Goal: Task Accomplishment & Management: Manage account settings

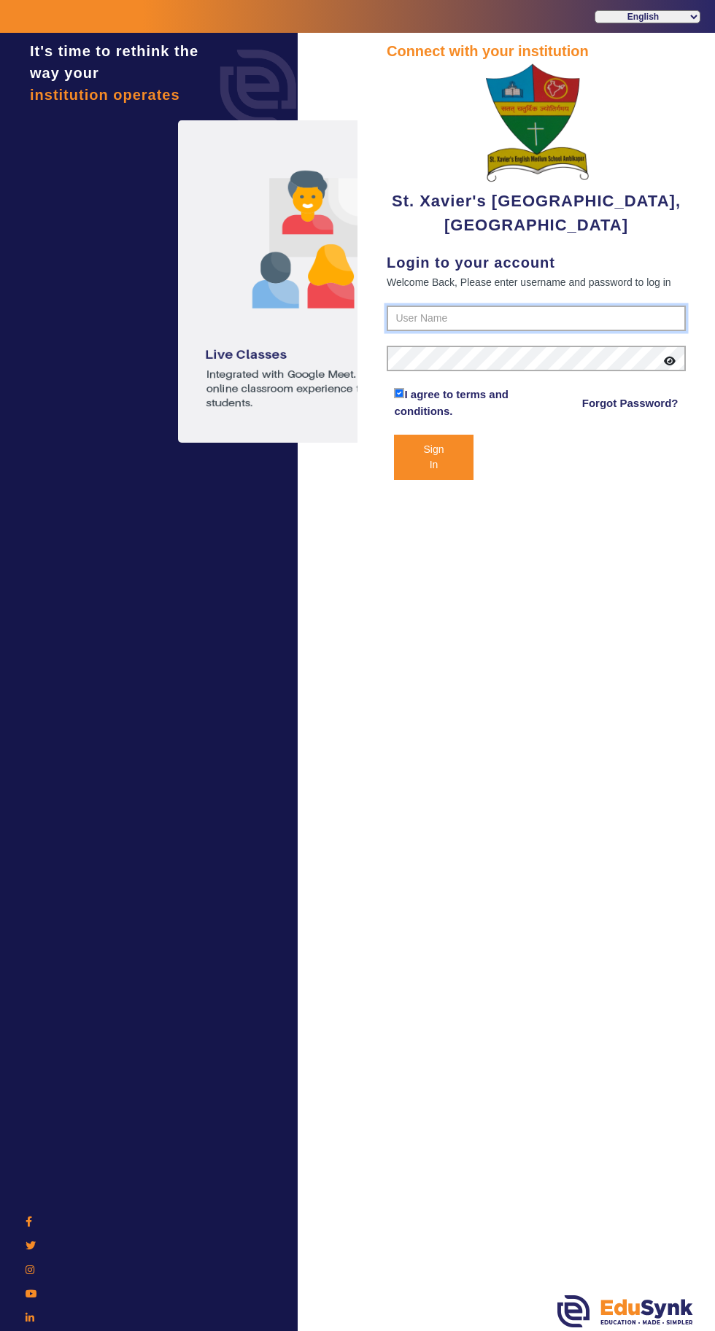
click at [574, 314] on input "text" at bounding box center [536, 319] width 299 height 26
type input "9584639520"
click at [394, 435] on button "Sign In" at bounding box center [433, 457] width 79 height 45
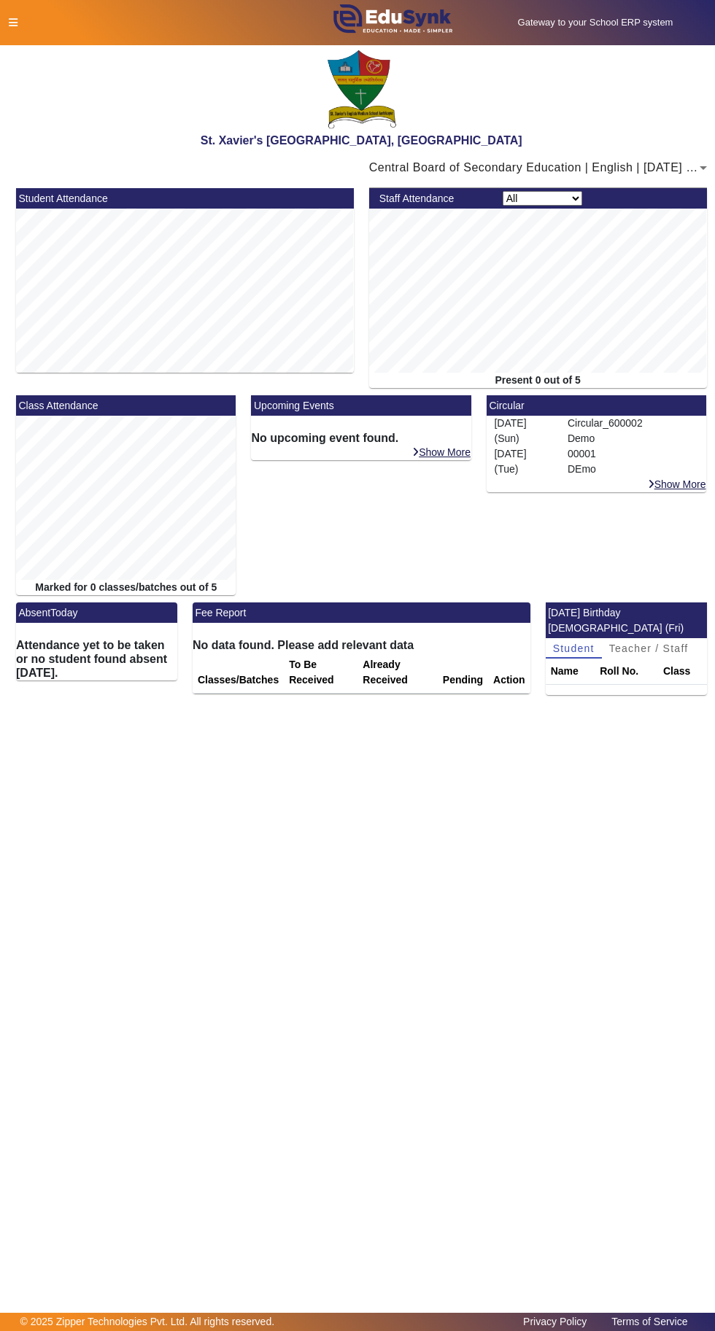
click at [12, 22] on icon at bounding box center [13, 23] width 9 height 10
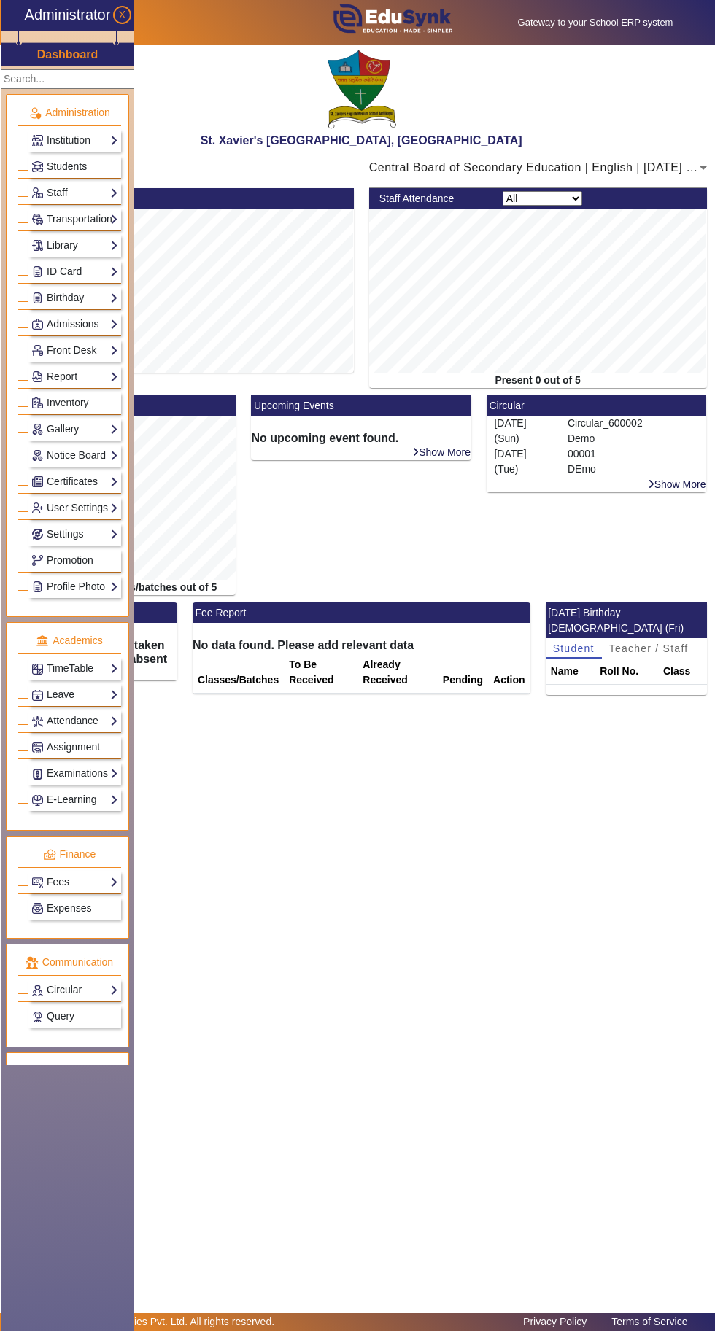
click at [58, 146] on link "Institution" at bounding box center [74, 140] width 87 height 17
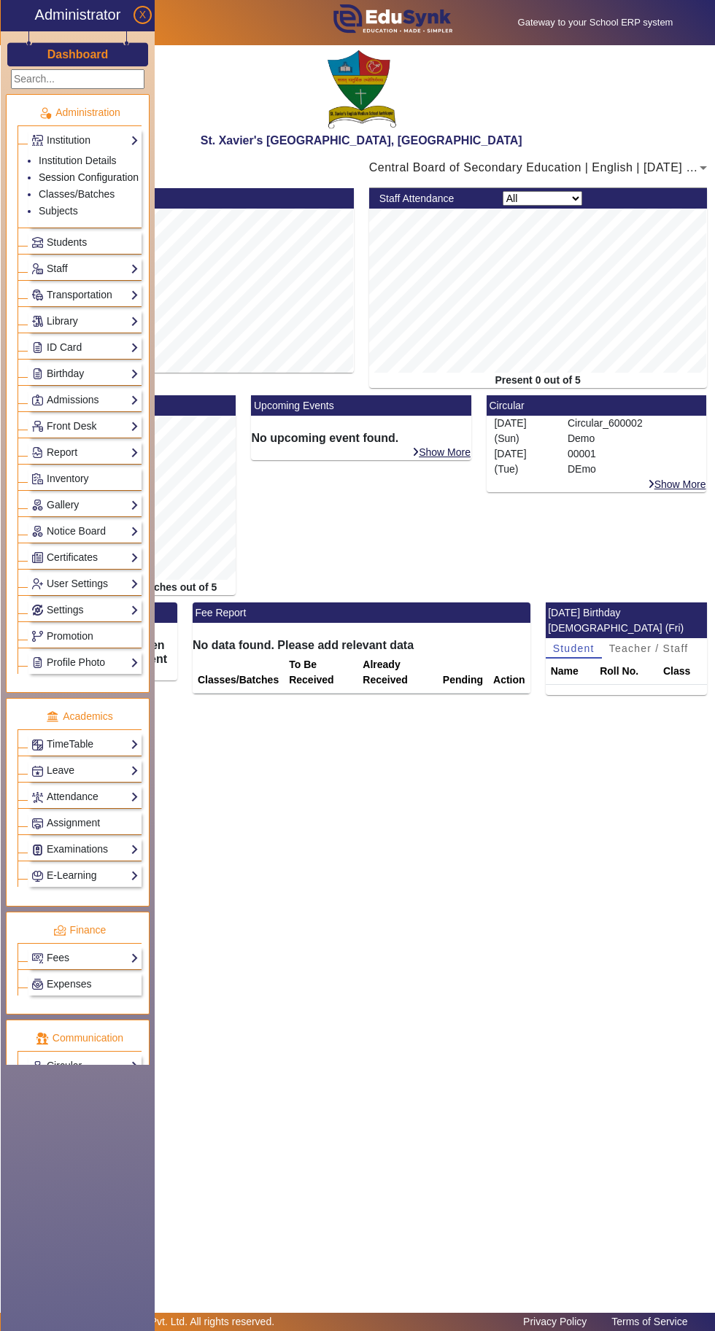
click at [74, 179] on link "Session Configuration" at bounding box center [89, 177] width 100 height 12
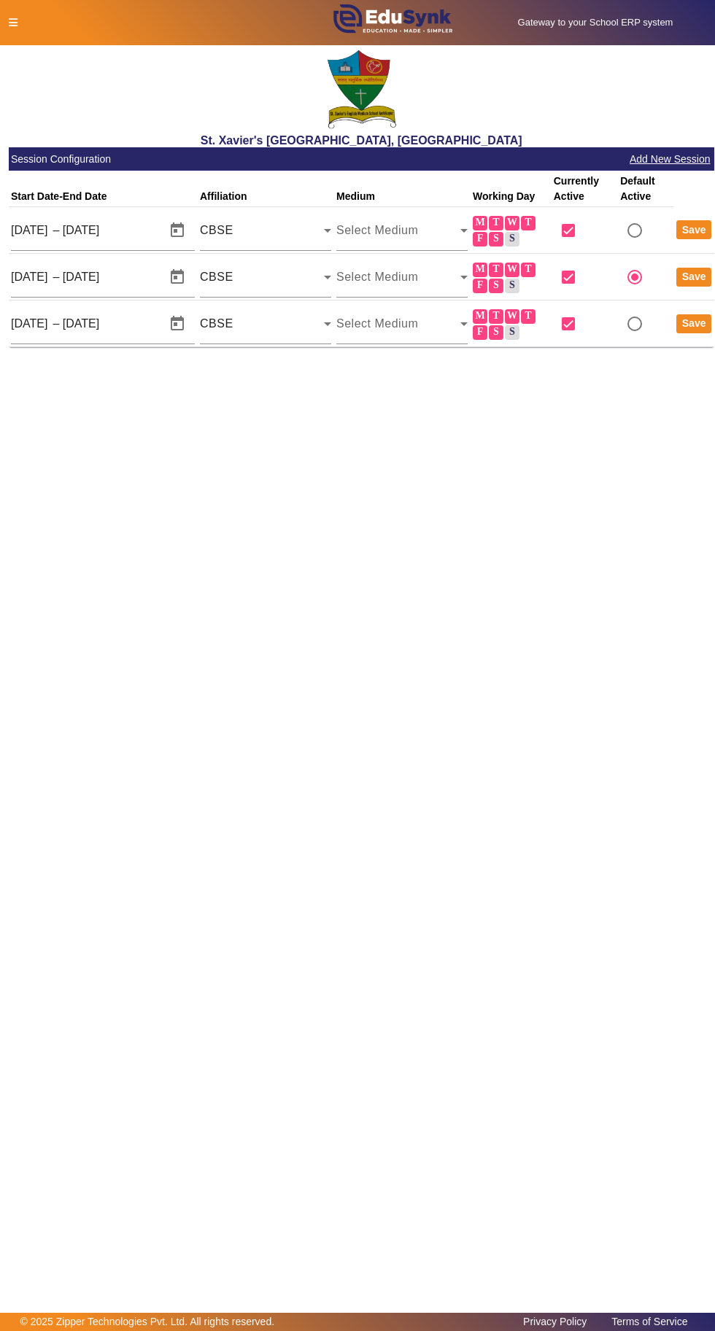
click at [12, 25] on icon at bounding box center [13, 23] width 9 height 10
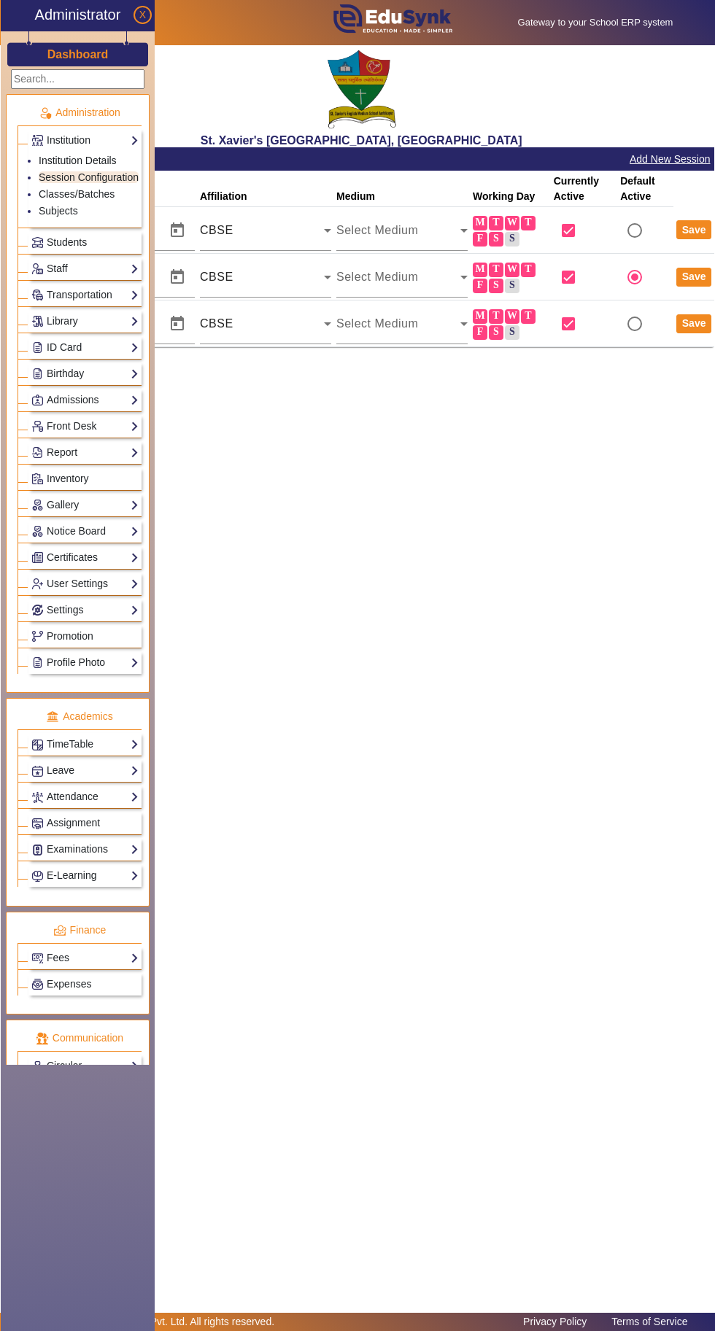
click at [69, 155] on link "Institution Details" at bounding box center [78, 161] width 78 height 12
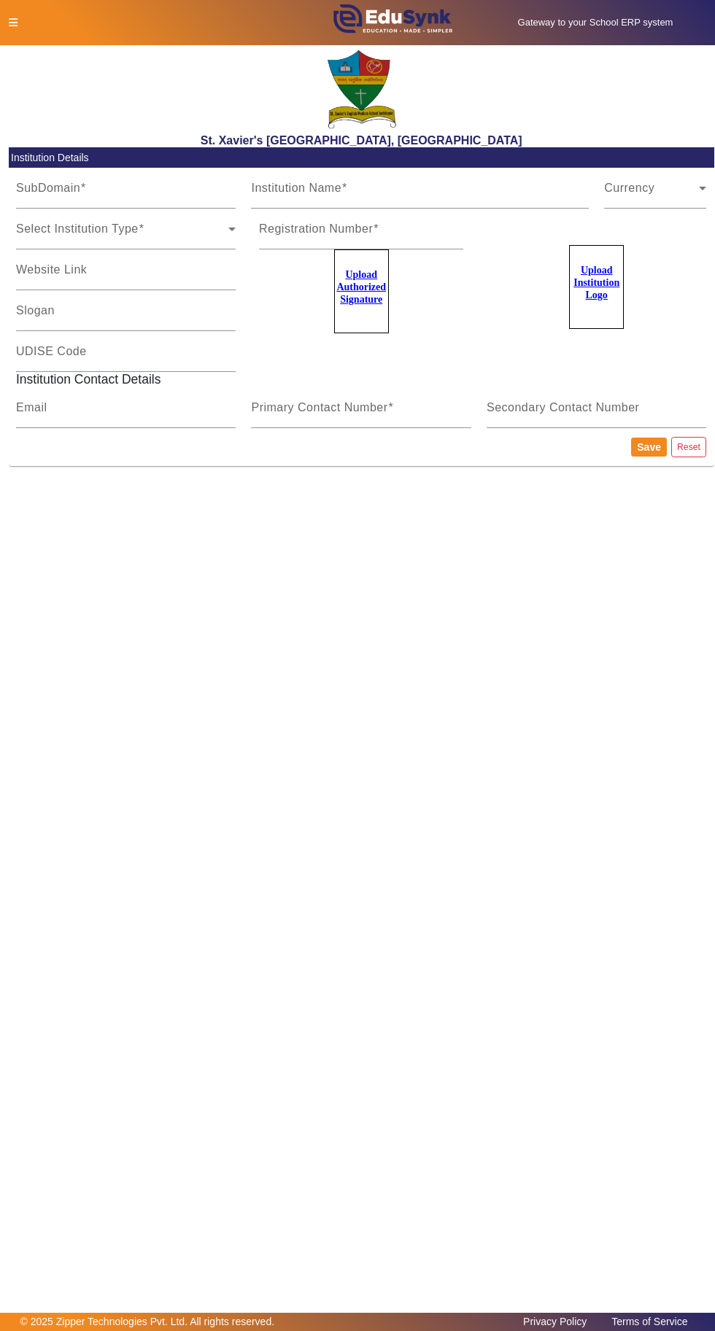
type input "ttps"
type input "St. Xavier's [GEOGRAPHIC_DATA], [GEOGRAPHIC_DATA]"
type input "[URL][DOMAIN_NAME]"
type input "9584639530"
type input "[EMAIL_ADDRESS][DOMAIN_NAME]"
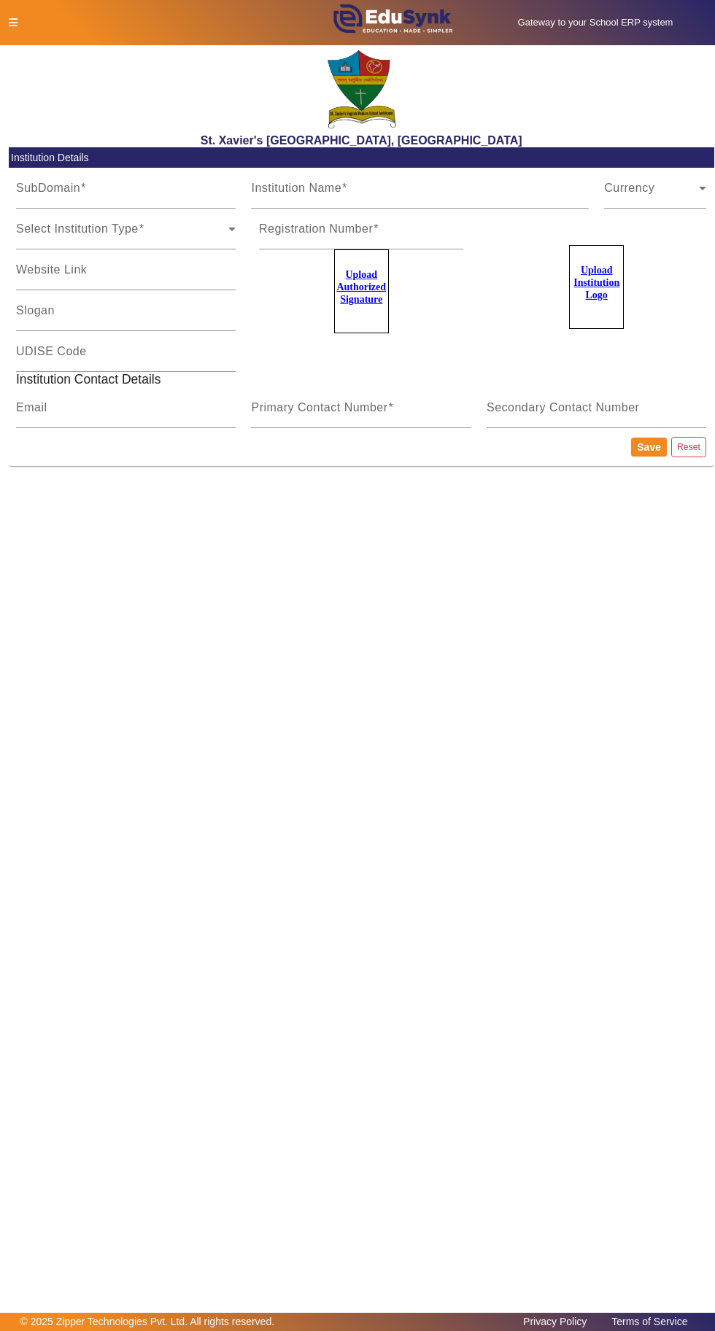
type input "9584639530"
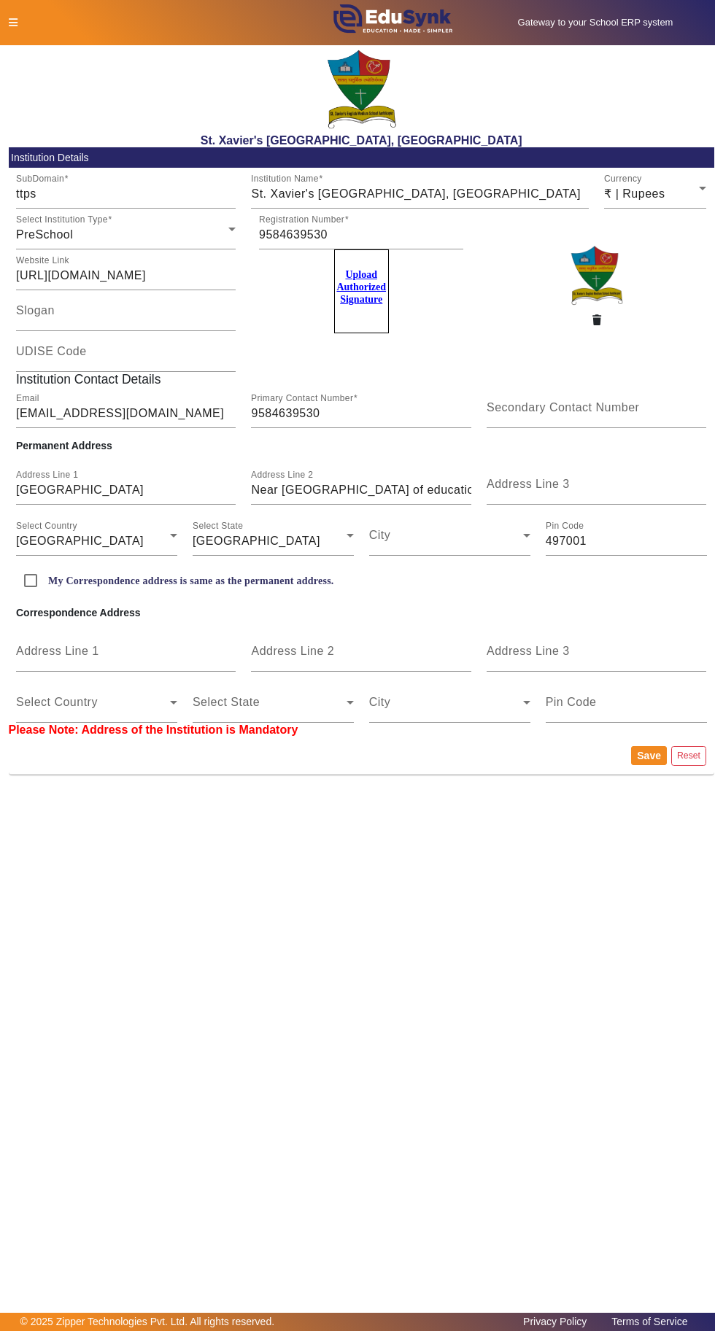
click at [596, 319] on icon "button" at bounding box center [596, 320] width 9 height 10
click at [608, 289] on u "Upload Institution Logo" at bounding box center [596, 283] width 46 height 36
click at [0, 0] on input "Upload Institution Logo" at bounding box center [0, 0] width 0 height 0
click at [645, 759] on button "Save" at bounding box center [649, 755] width 36 height 19
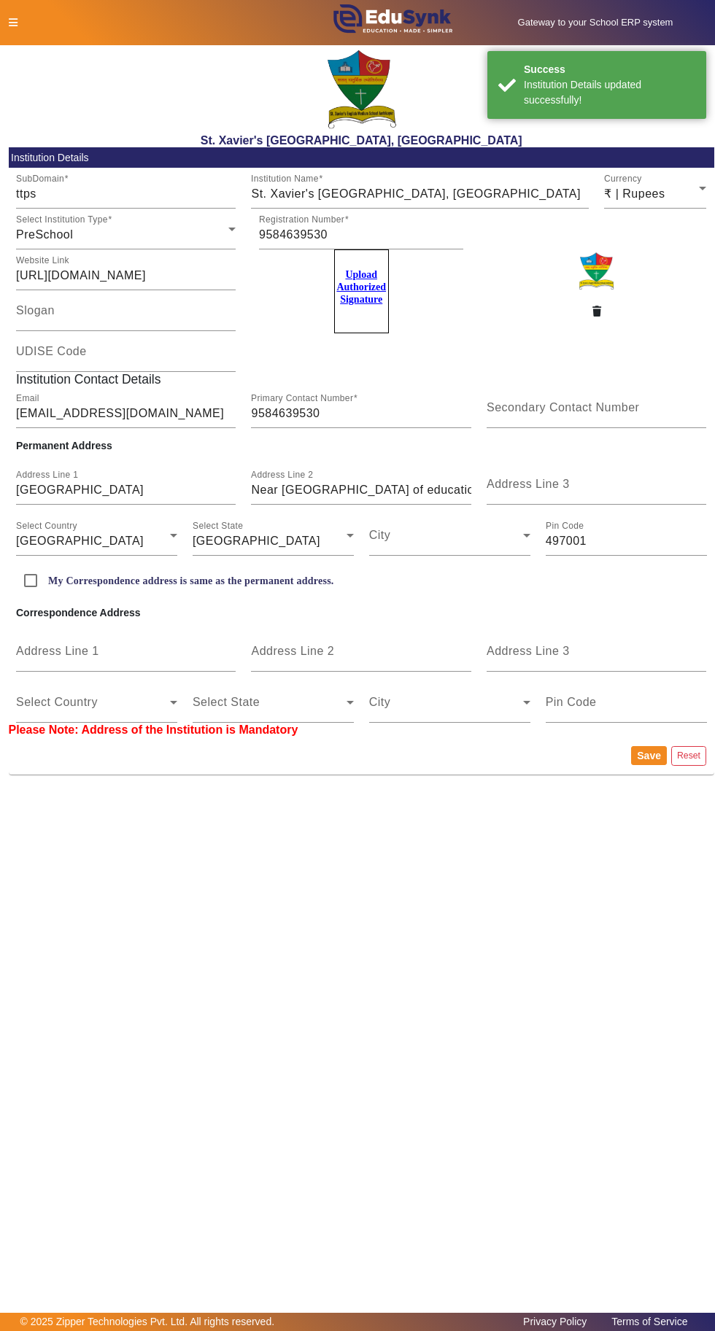
click at [12, 22] on icon at bounding box center [13, 23] width 9 height 10
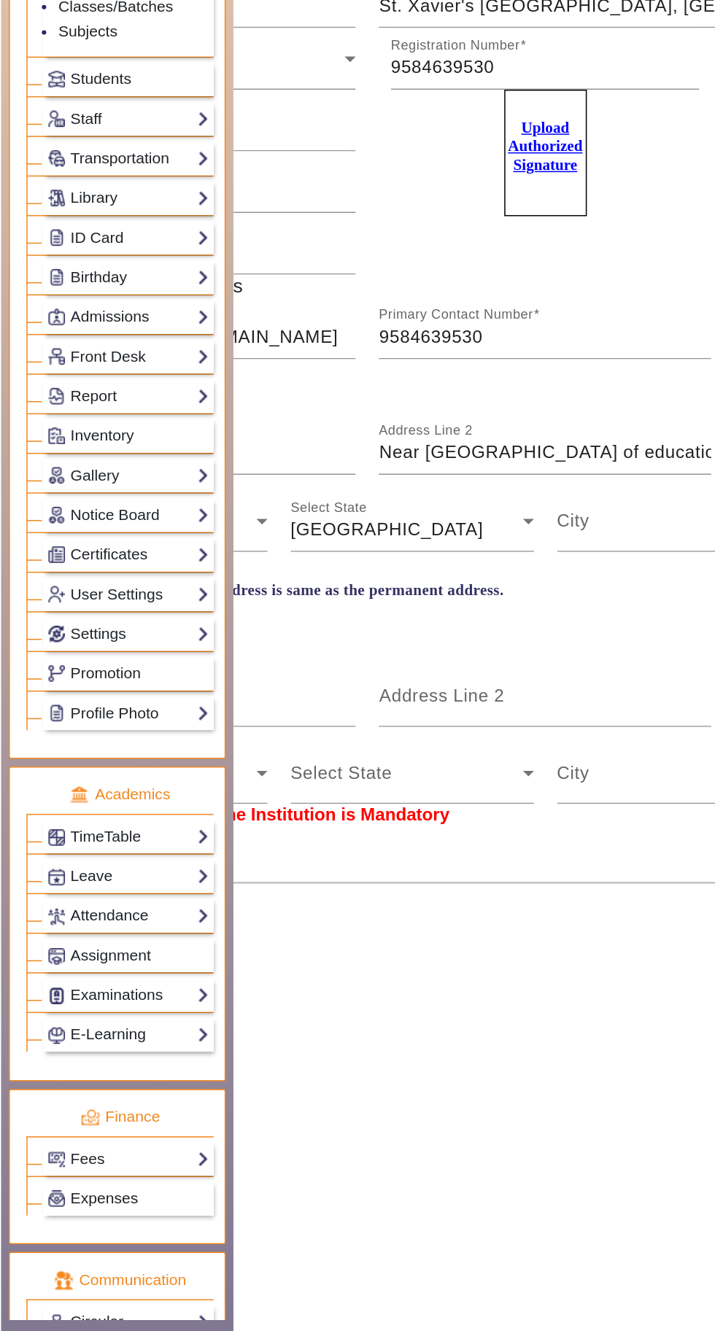
click at [128, 576] on link "User Settings" at bounding box center [84, 584] width 107 height 17
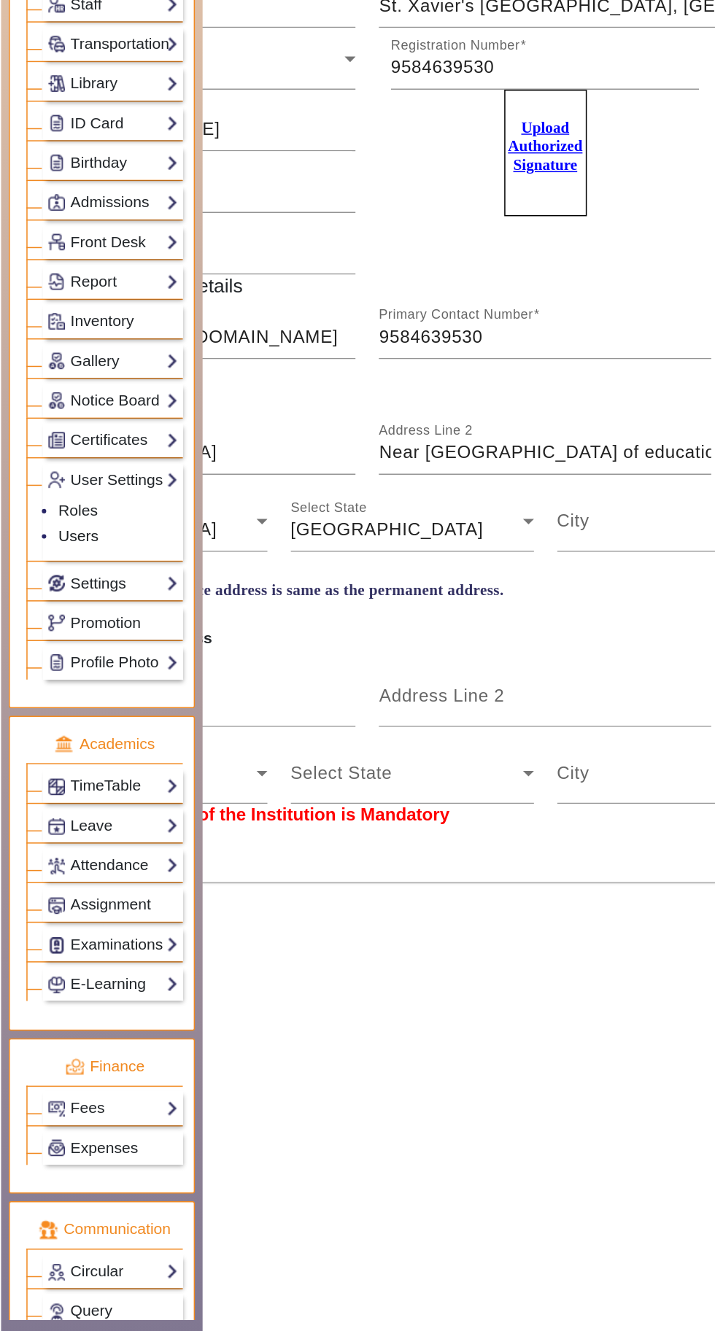
click at [59, 539] on link "Users" at bounding box center [52, 545] width 27 height 12
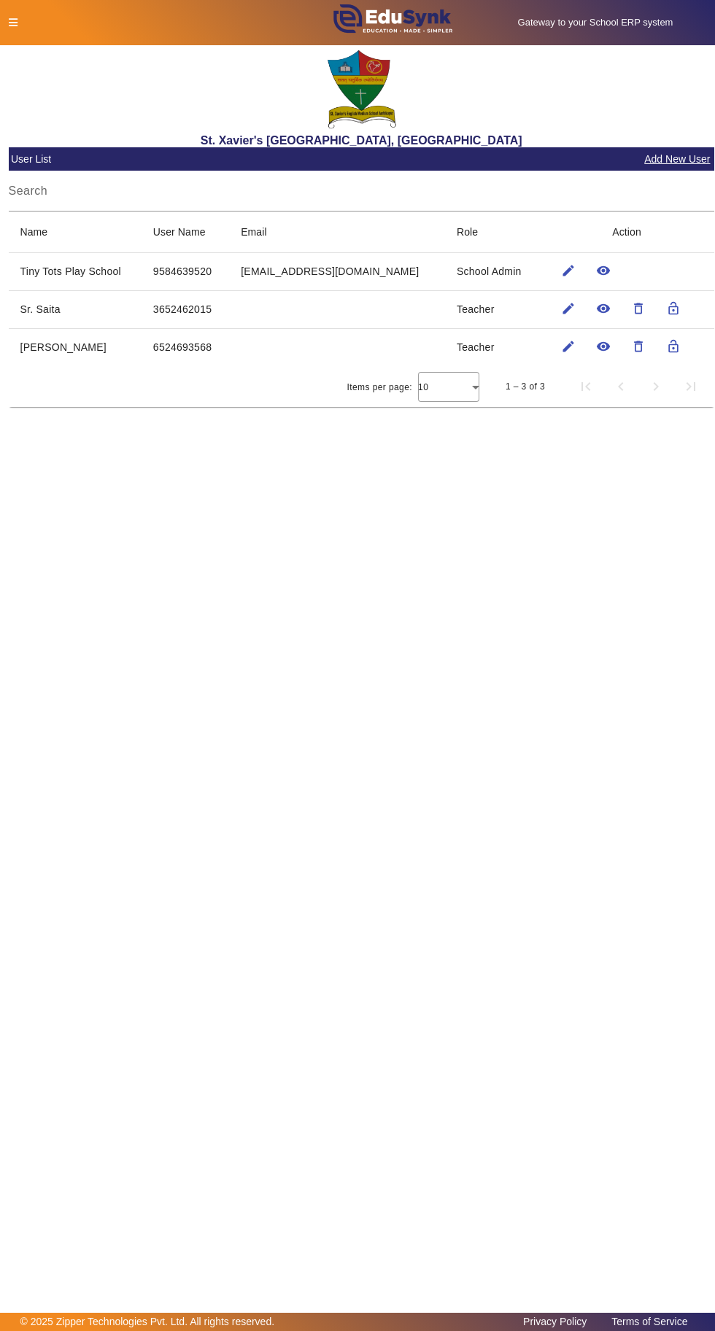
click at [31, 47] on div "St. Xavier's [GEOGRAPHIC_DATA], [GEOGRAPHIC_DATA]" at bounding box center [362, 96] width 706 height 102
click at [12, 22] on icon at bounding box center [13, 23] width 9 height 10
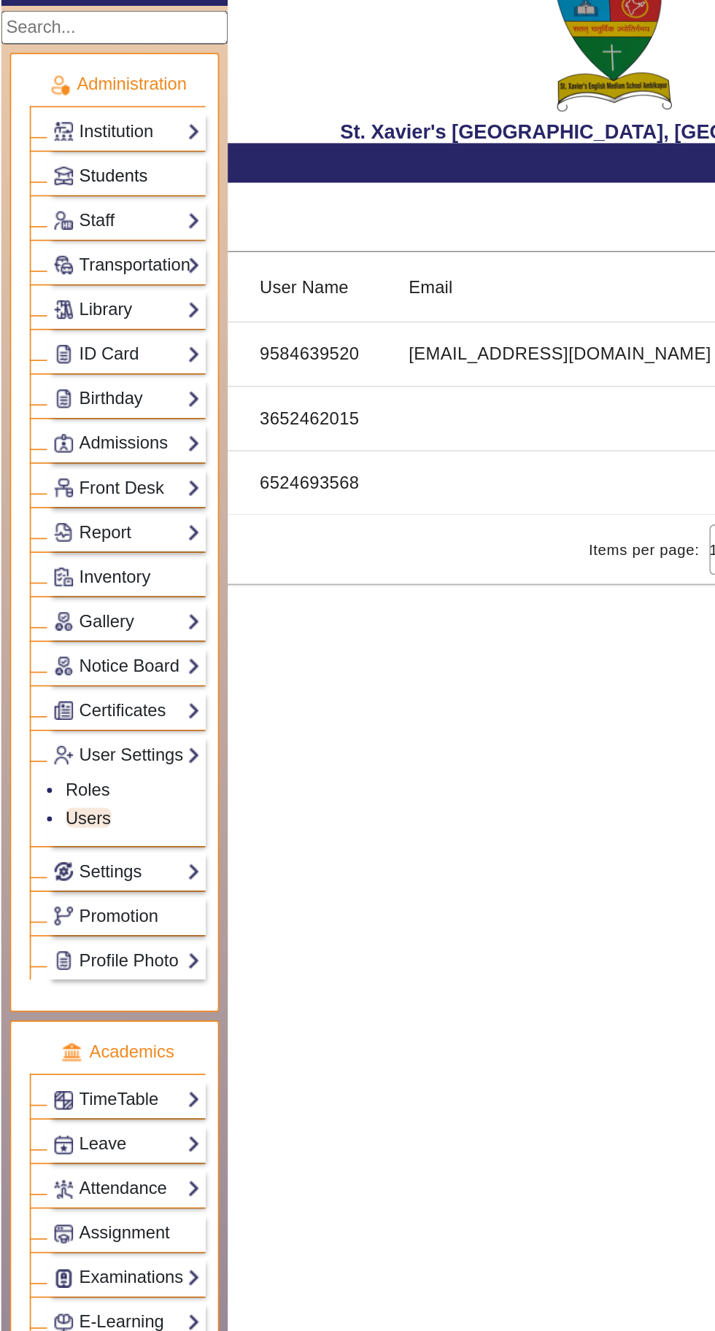
click at [36, 166] on img at bounding box center [37, 166] width 11 height 11
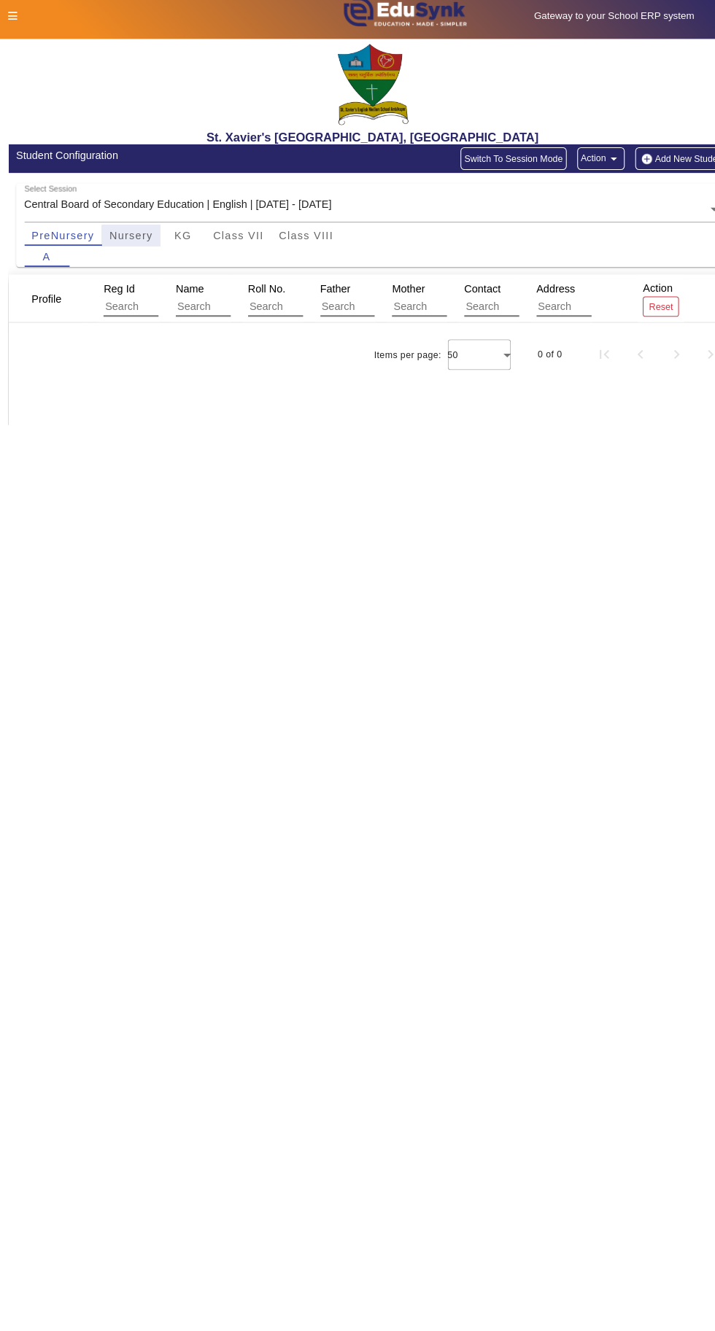
click at [128, 236] on span "Nursery" at bounding box center [127, 235] width 42 height 10
click at [177, 235] on span "KG" at bounding box center [177, 235] width 17 height 10
click at [230, 235] on span "Class VII" at bounding box center [231, 235] width 49 height 10
click at [300, 235] on span "Class VIII" at bounding box center [297, 235] width 53 height 10
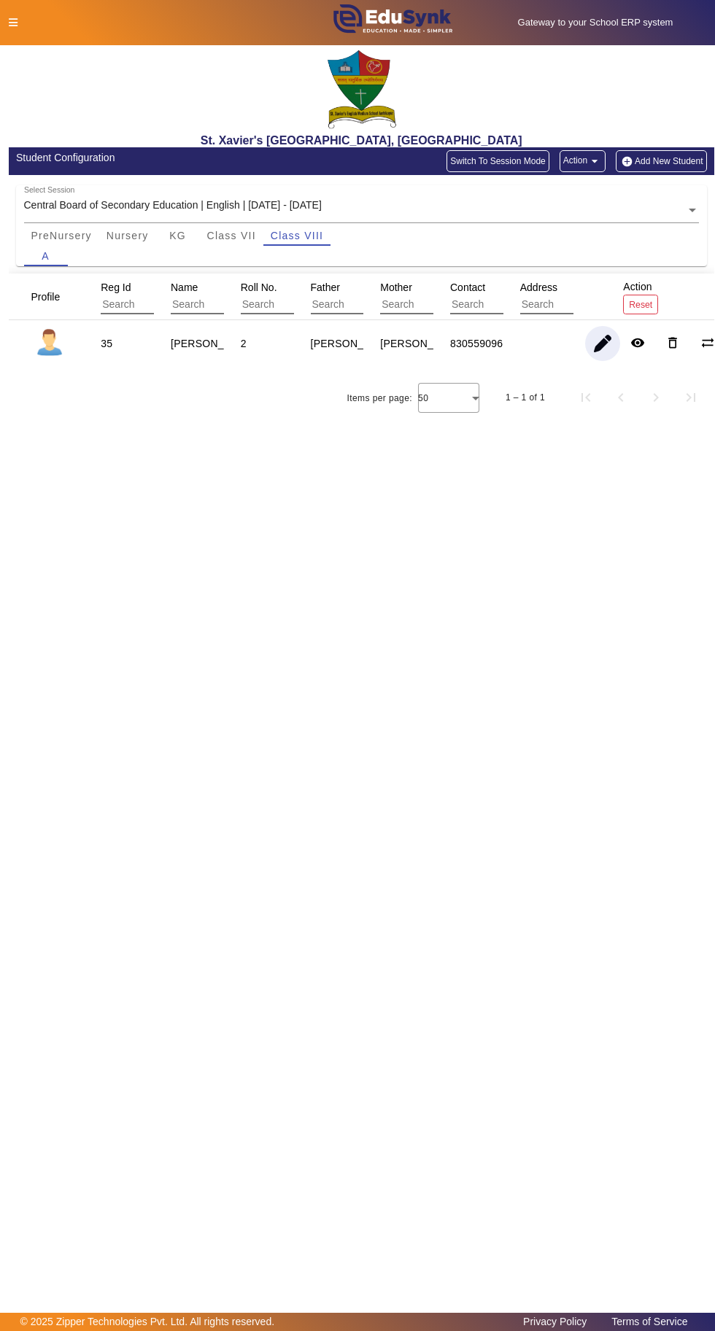
click at [600, 346] on span "button" at bounding box center [602, 343] width 35 height 35
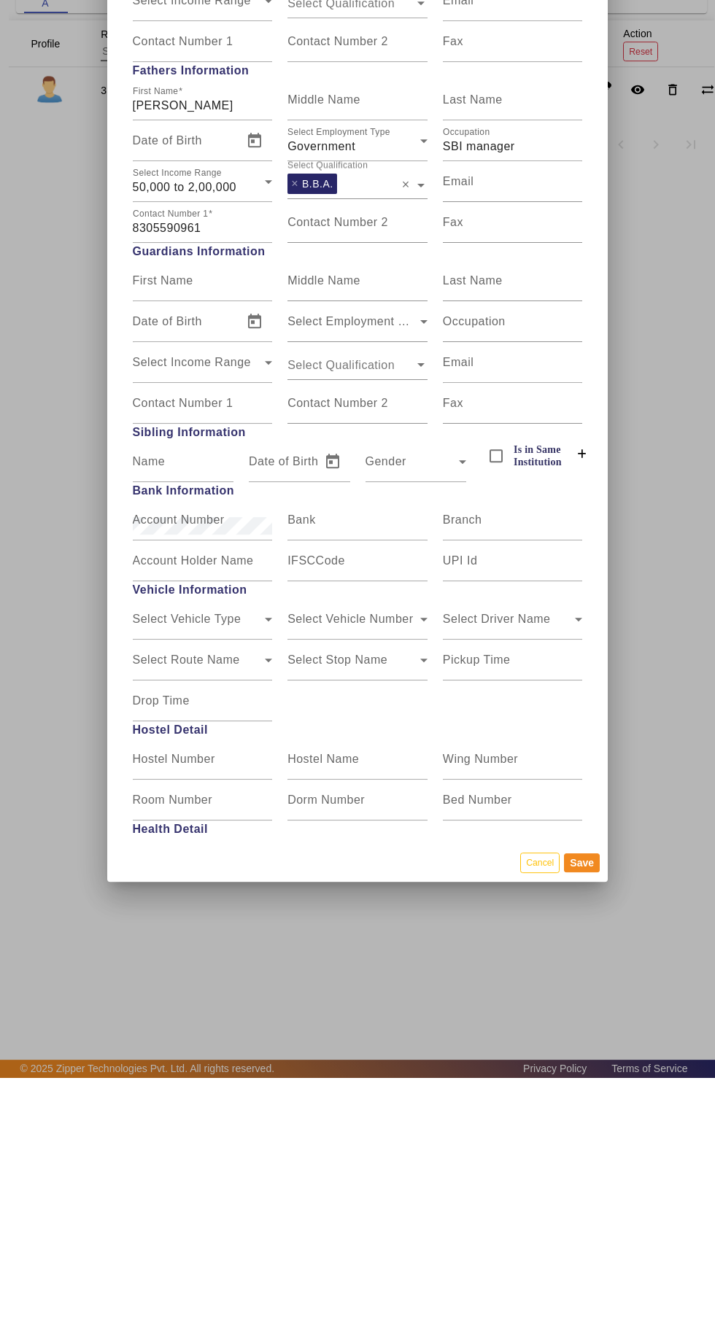
scroll to position [1355, 0]
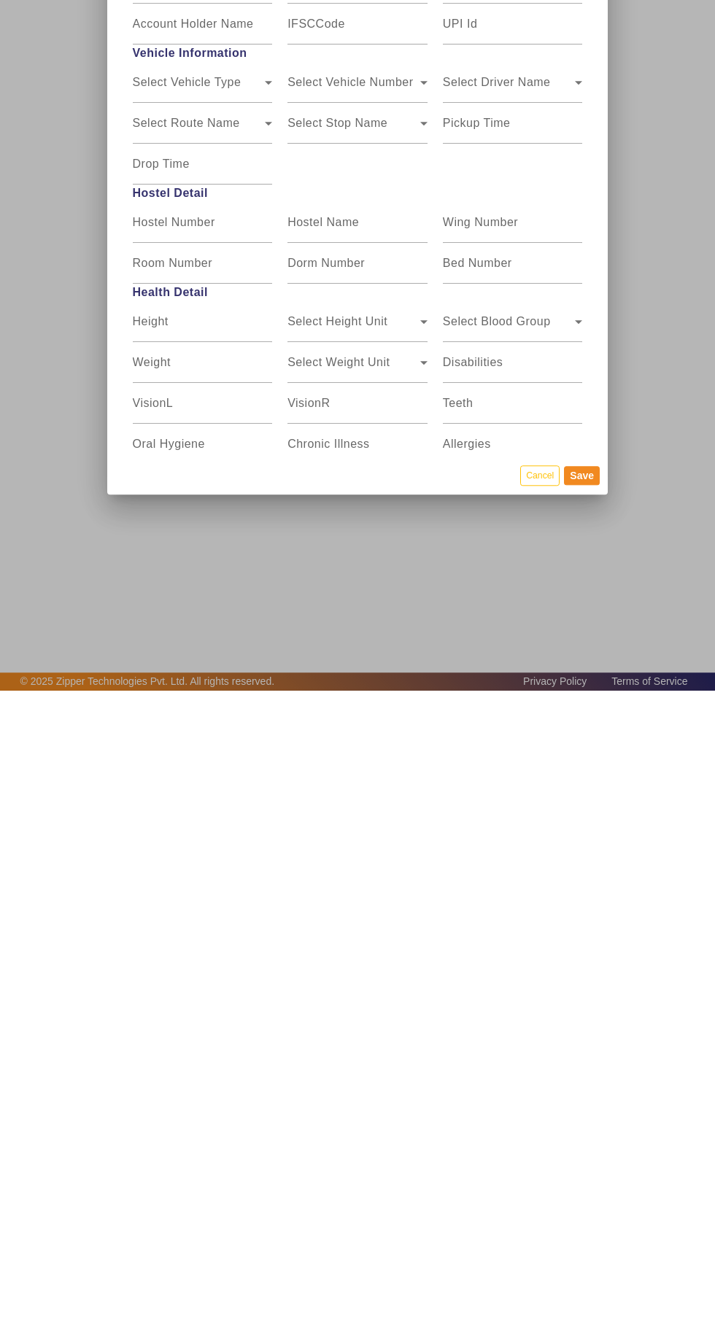
click at [535, 1125] on button "Cancel" at bounding box center [539, 1116] width 39 height 20
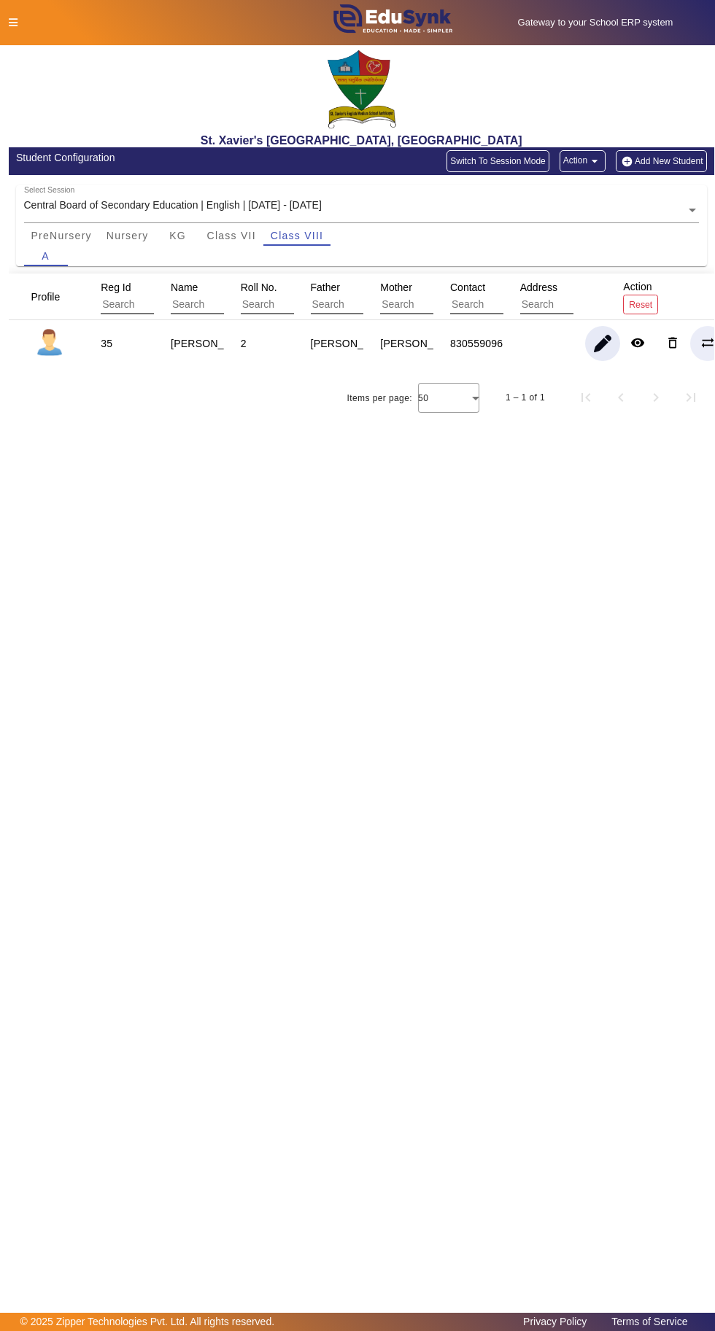
click at [700, 338] on mat-icon "sync_alt" at bounding box center [707, 343] width 15 height 15
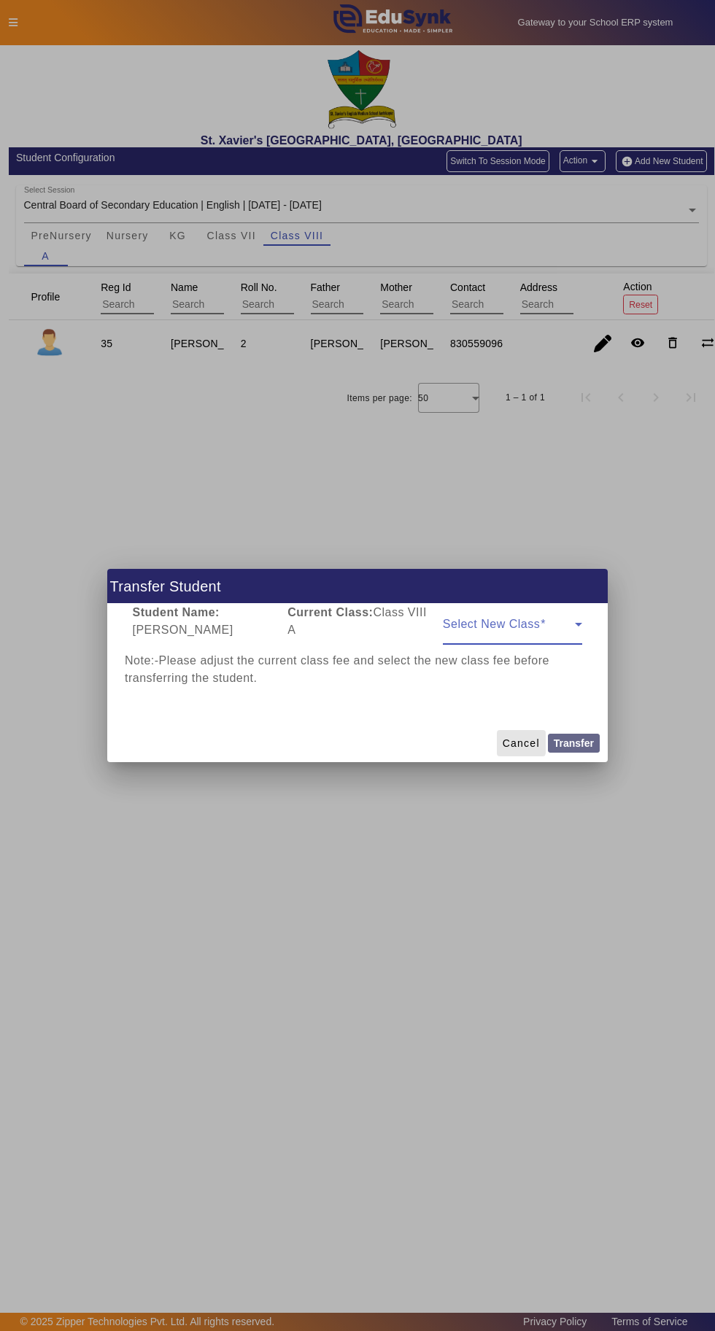
click at [511, 740] on span "Cancel" at bounding box center [521, 743] width 37 height 15
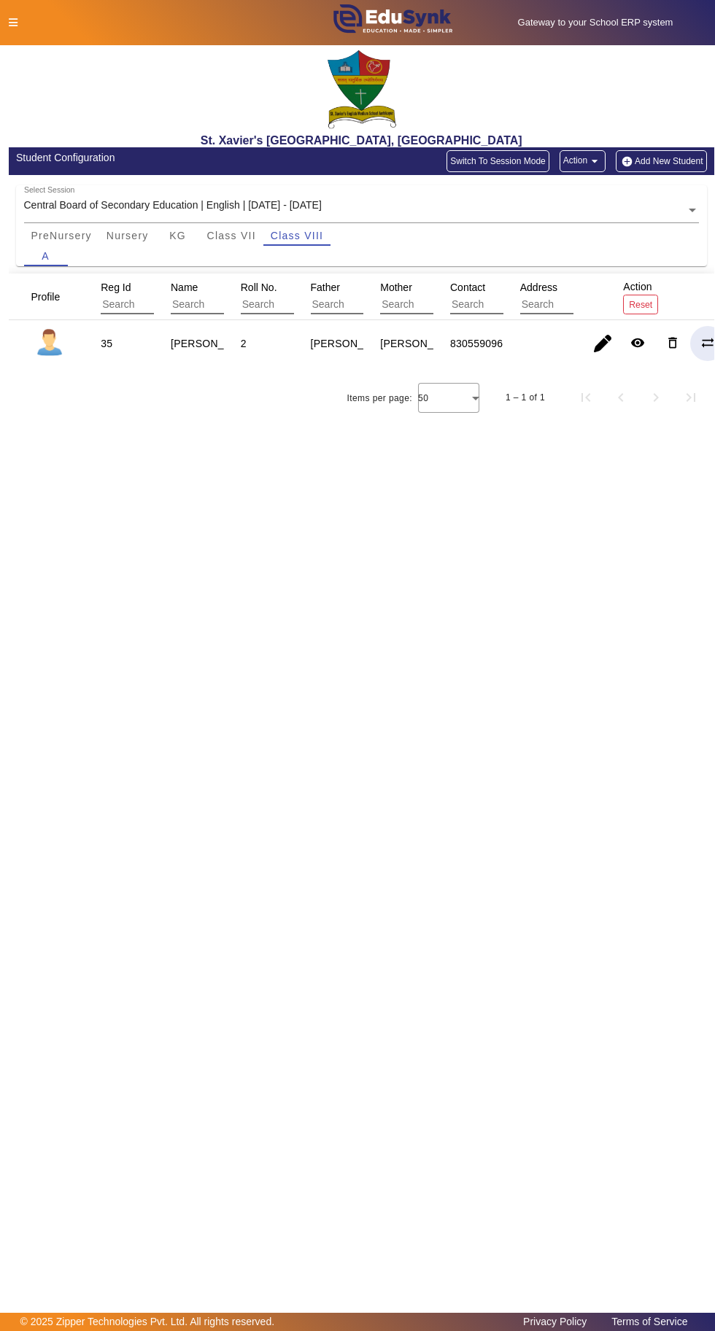
click at [16, 23] on icon at bounding box center [13, 23] width 9 height 10
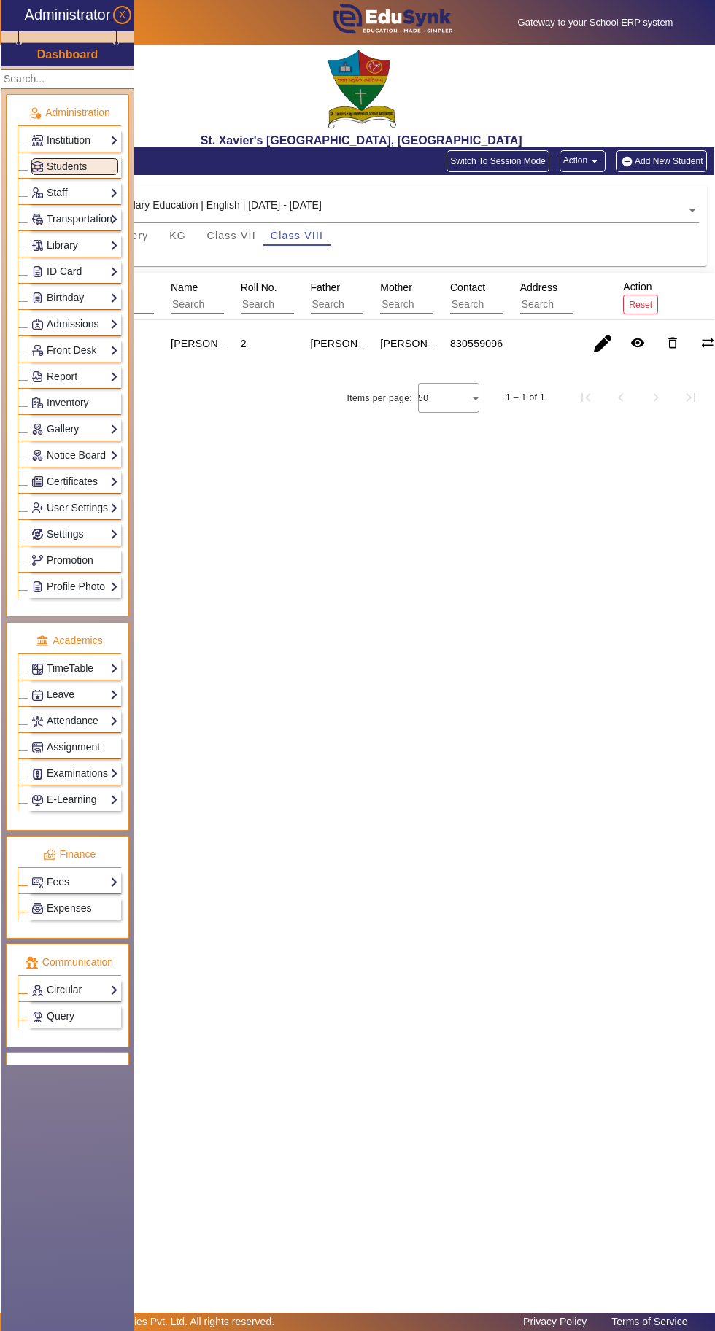
click at [111, 578] on link "Profile Photo" at bounding box center [74, 586] width 87 height 17
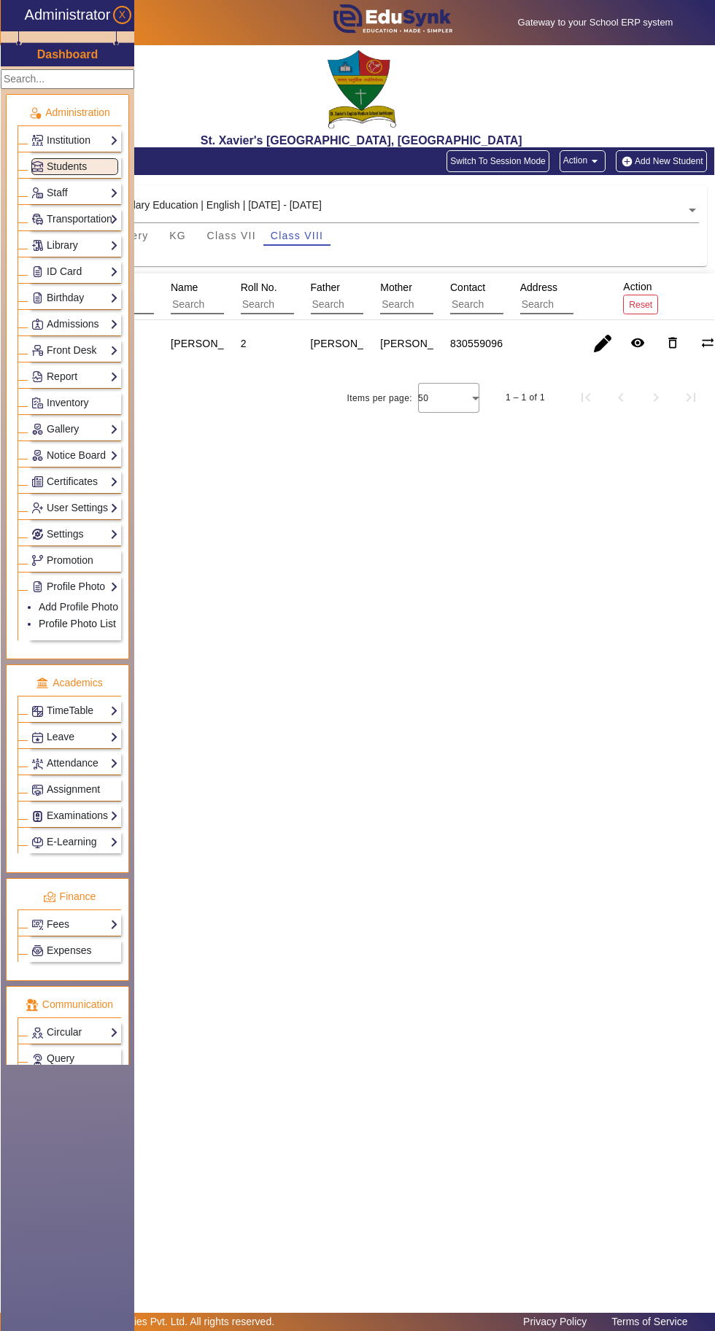
click at [102, 618] on link "Profile Photo List" at bounding box center [77, 624] width 77 height 12
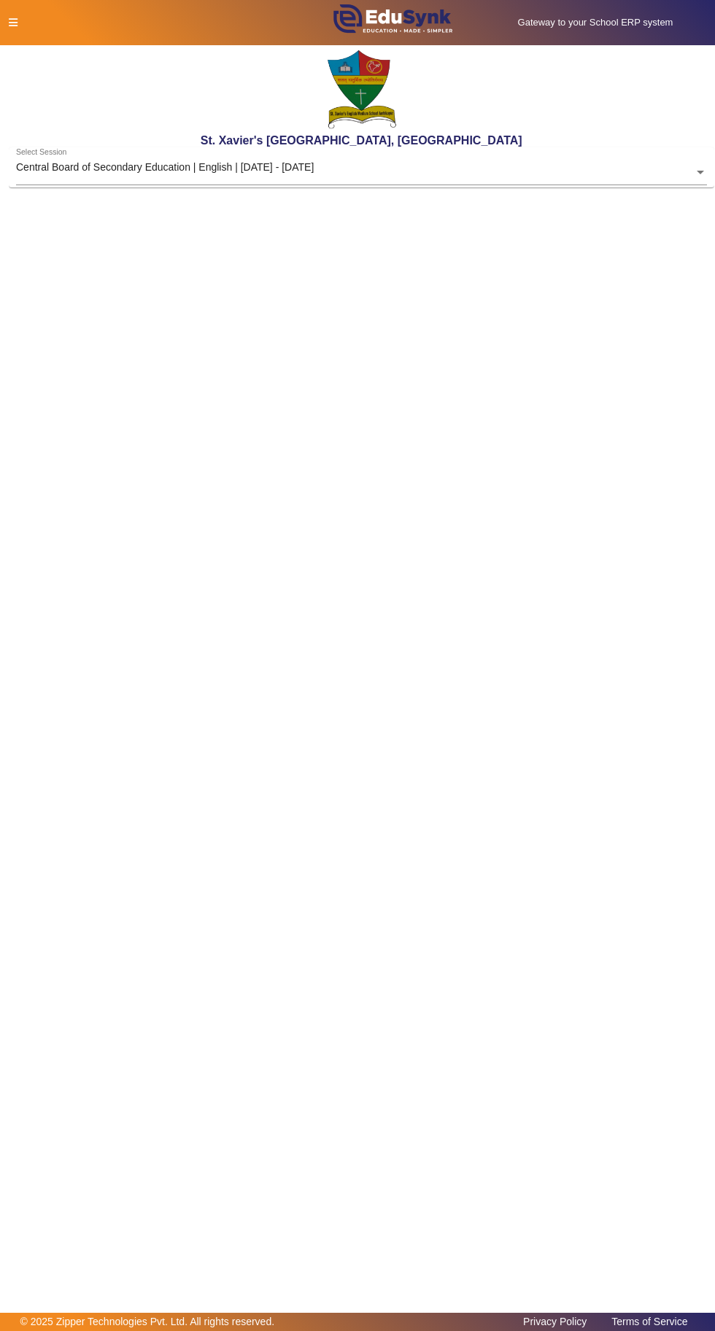
click at [90, 173] on input "text" at bounding box center [361, 172] width 691 height 15
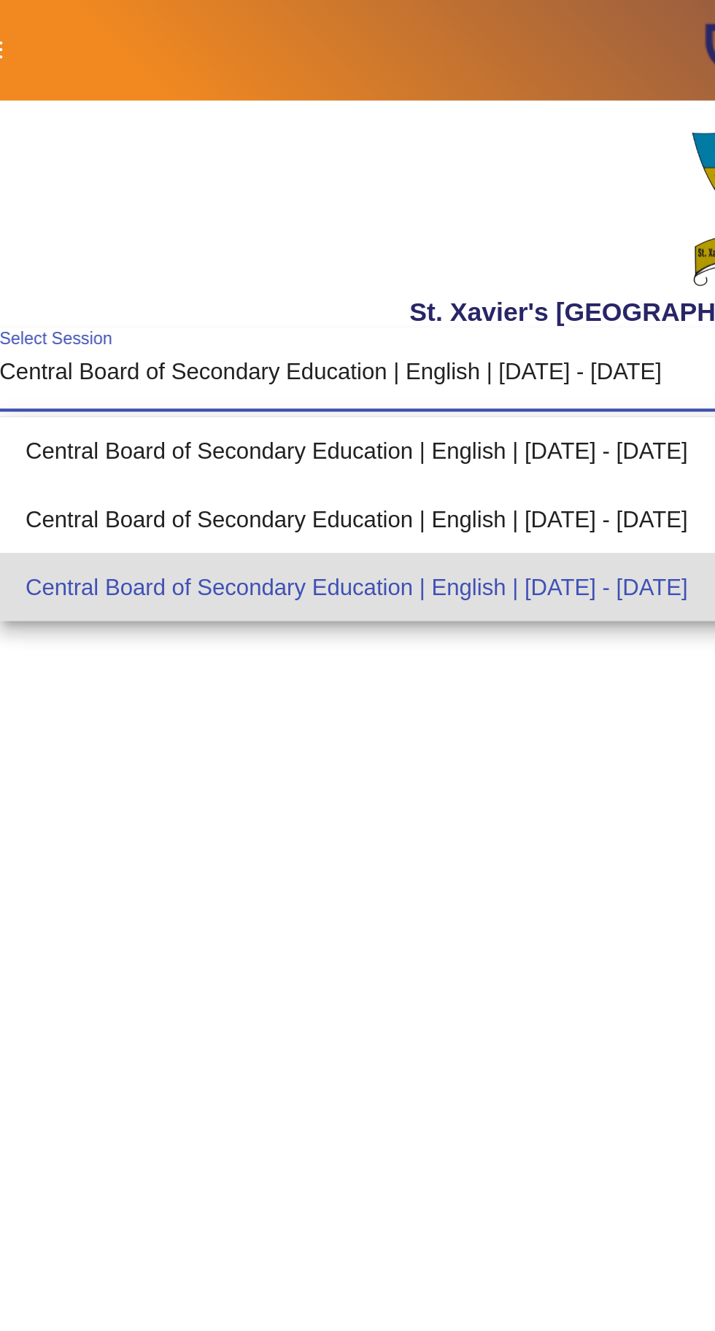
click at [78, 249] on div "Central Board of Secondary Education | English | [DATE] - [DATE]" at bounding box center [361, 264] width 691 height 31
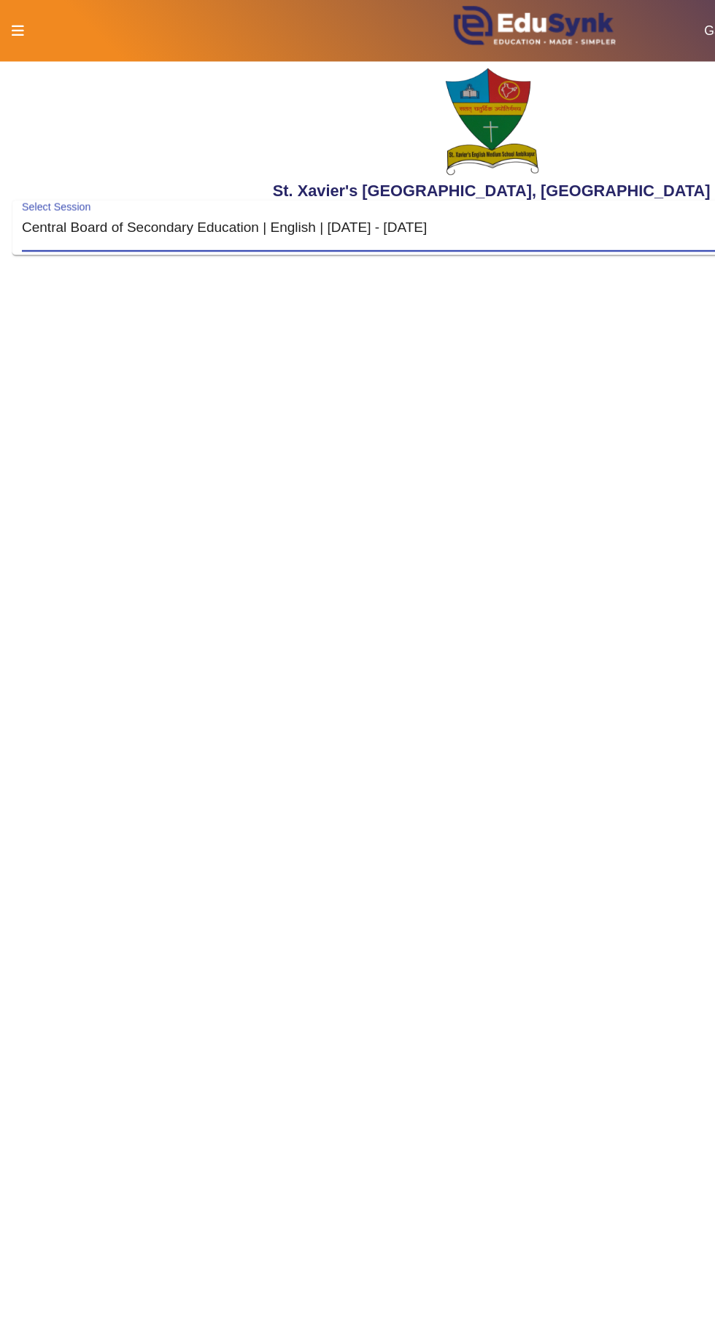
click at [428, 167] on input "text" at bounding box center [361, 172] width 691 height 15
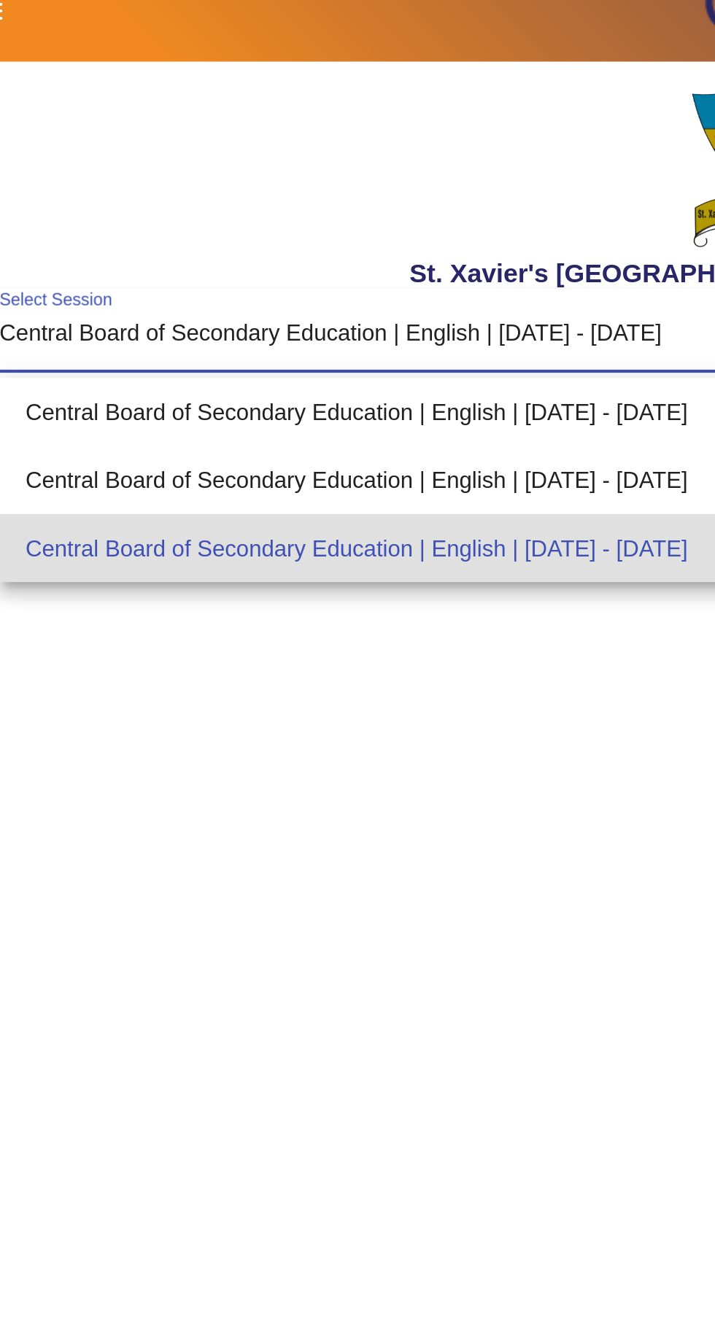
click at [296, 209] on div "Central Board of Secondary Education | English | [DATE] - [DATE]" at bounding box center [361, 202] width 691 height 31
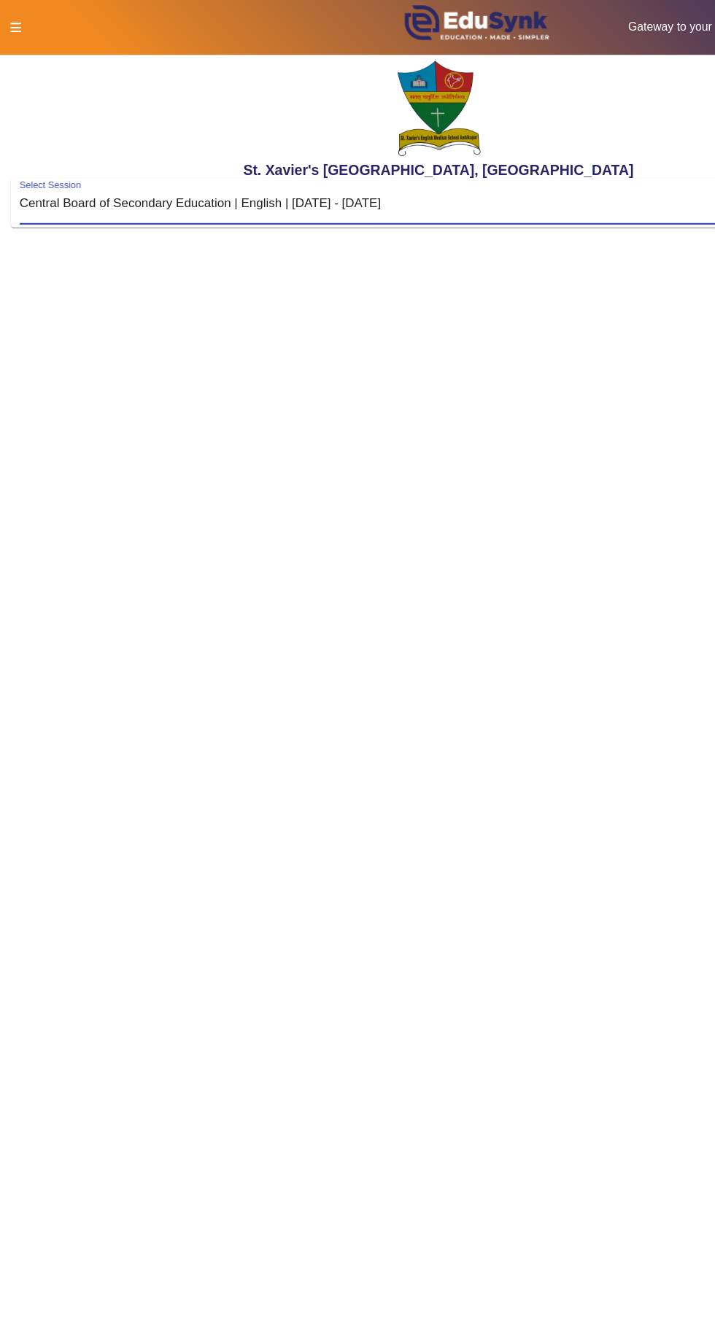
click at [503, 153] on div "Select Session Central Board of Secondary Education | English | [DATE] - [DATE]" at bounding box center [355, 163] width 678 height 32
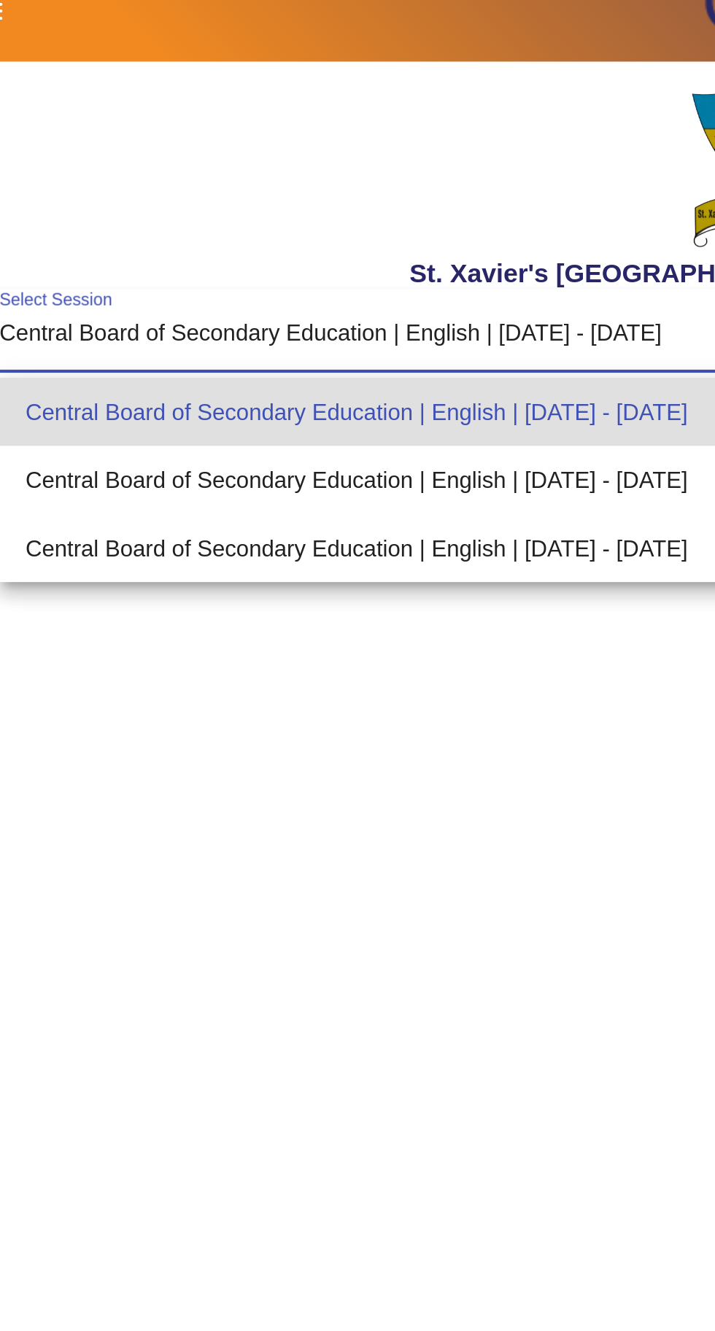
click at [301, 239] on div "Central Board of Secondary Education | English | [DATE] - [DATE]" at bounding box center [361, 233] width 691 height 31
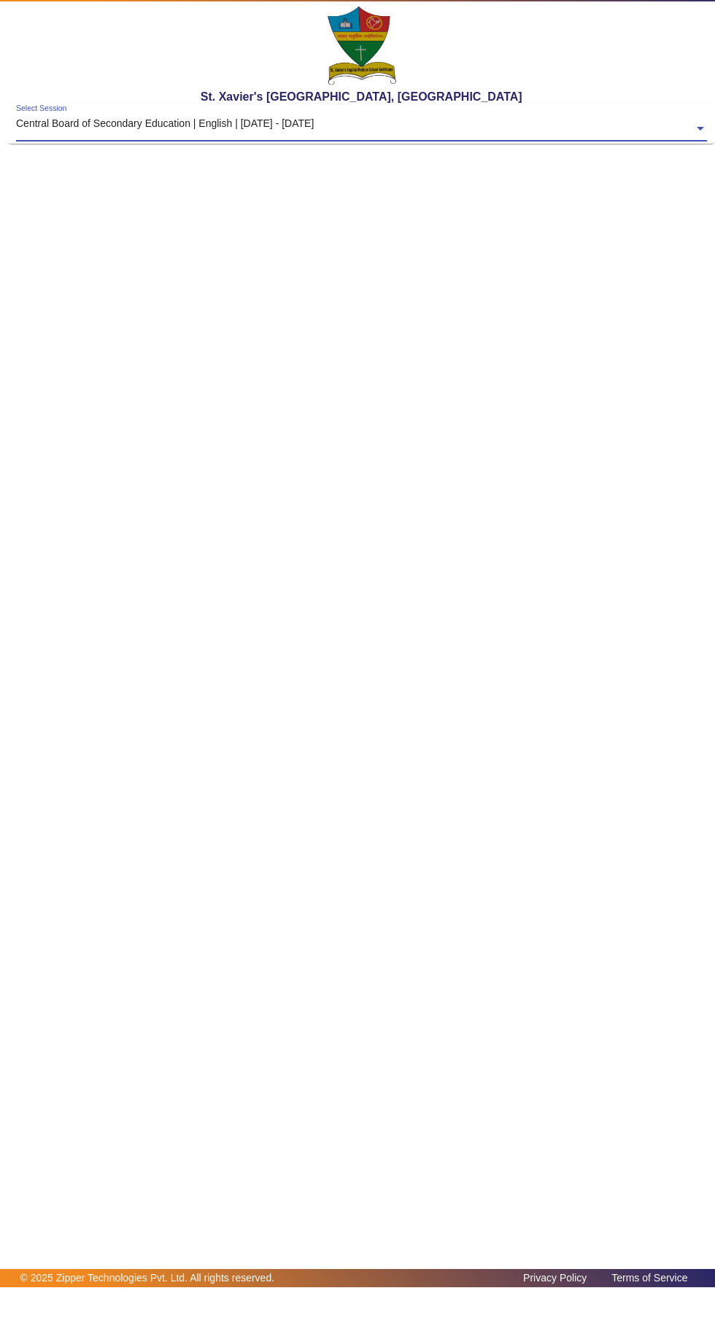
click at [589, 447] on main "X Administrator Dashboard Administration Institution Institution Details Sessio…" at bounding box center [357, 679] width 715 height 1268
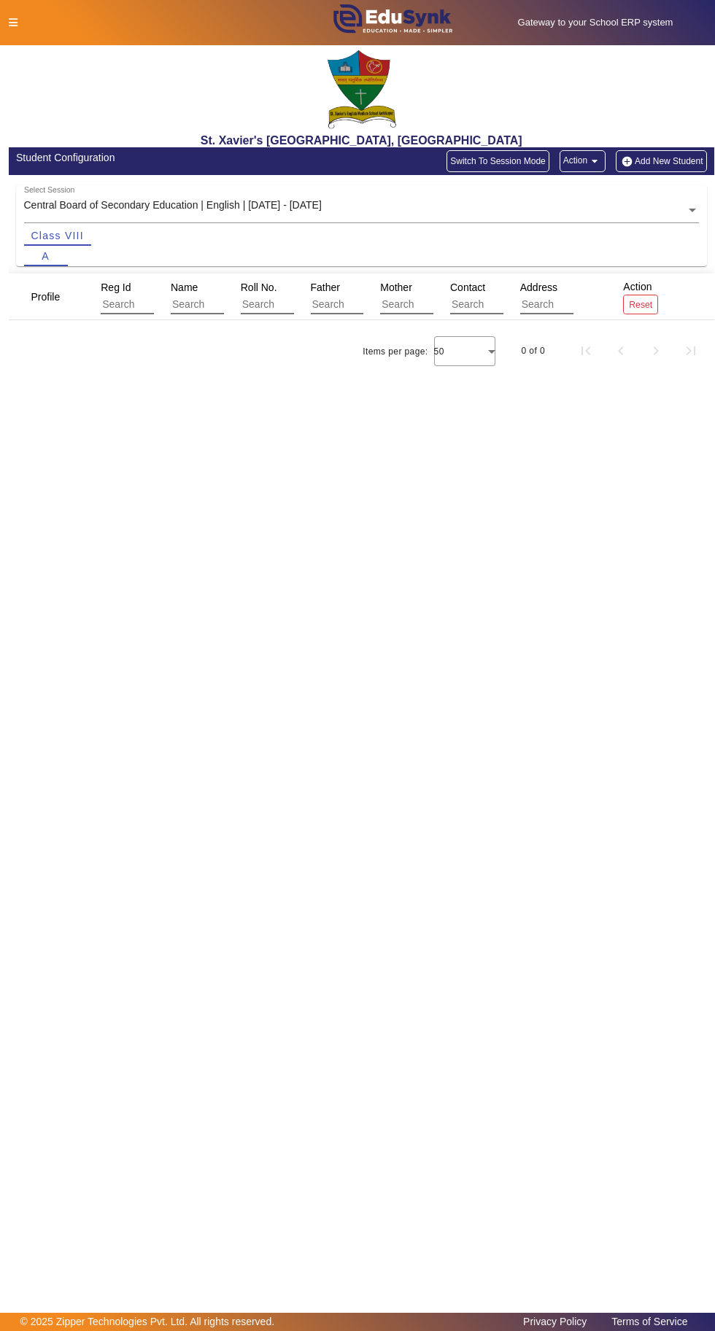
click at [598, 211] on input "text" at bounding box center [361, 210] width 675 height 15
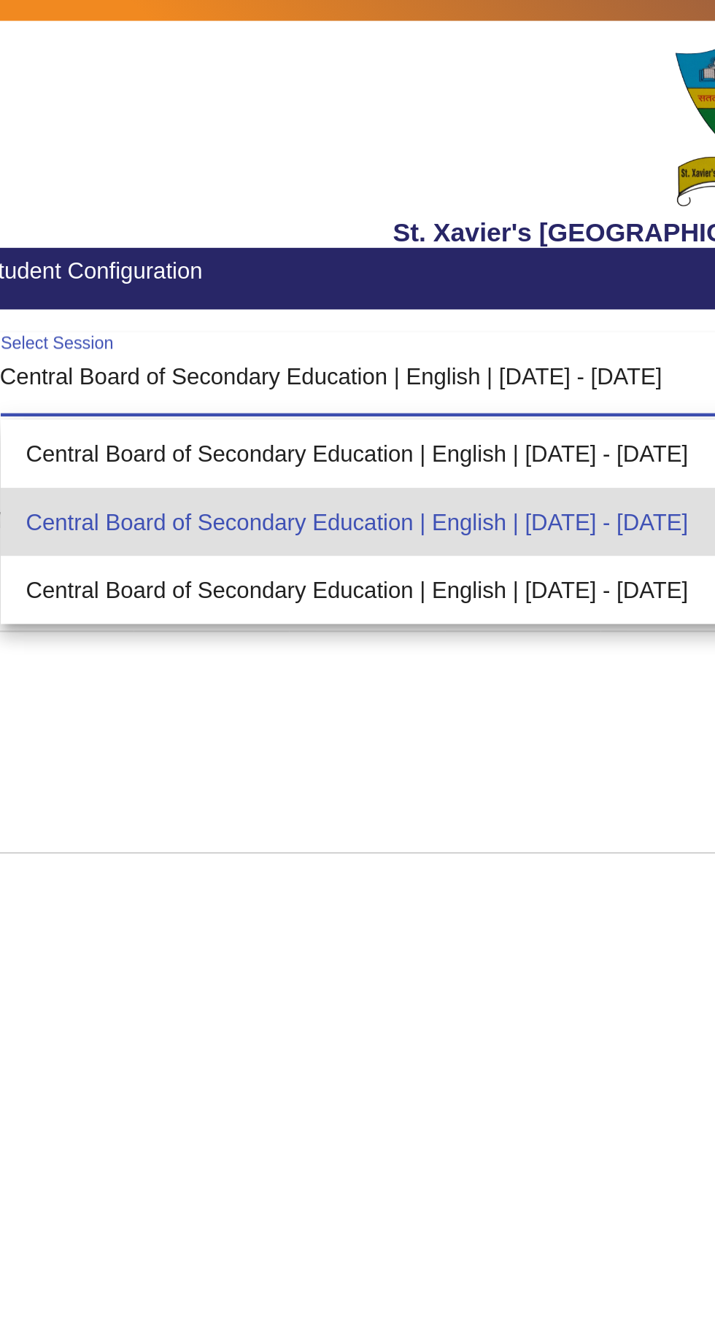
click at [278, 305] on div "Central Board of Secondary Education | English | [DATE] - [DATE]" at bounding box center [361, 301] width 675 height 31
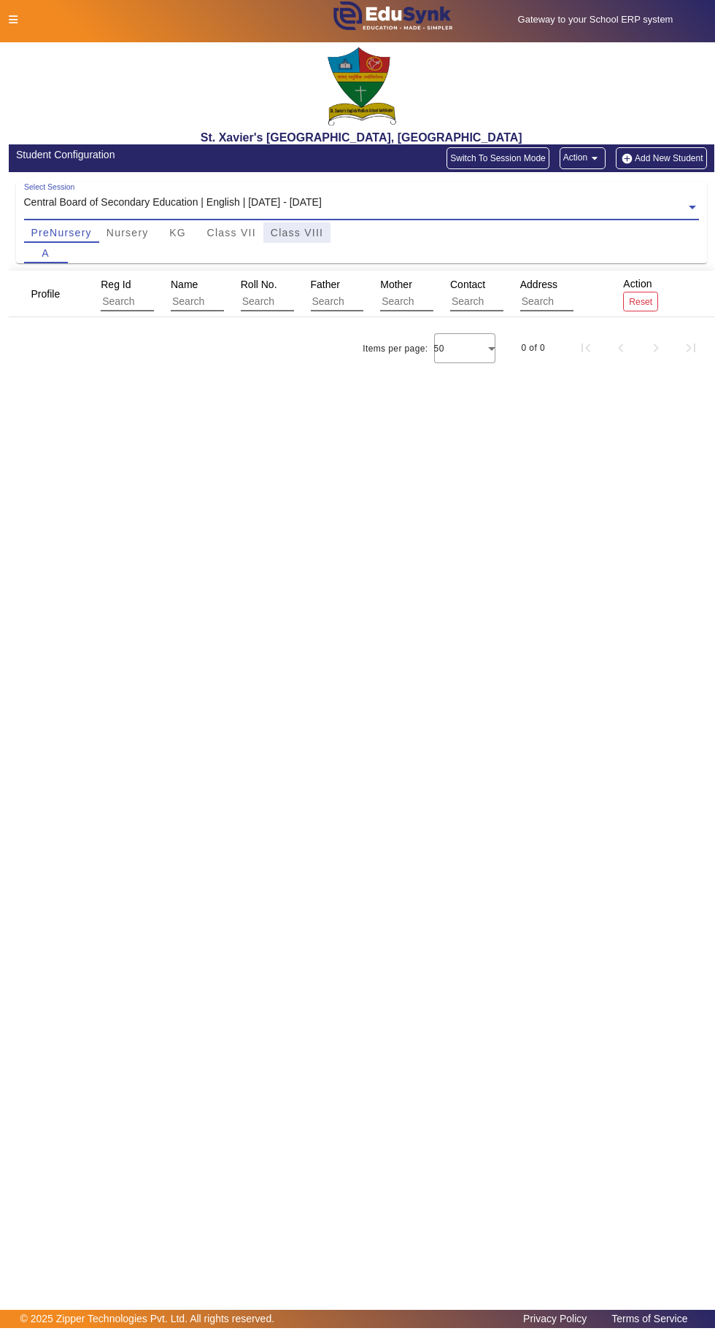
click at [275, 240] on span "Class VIII" at bounding box center [297, 235] width 53 height 10
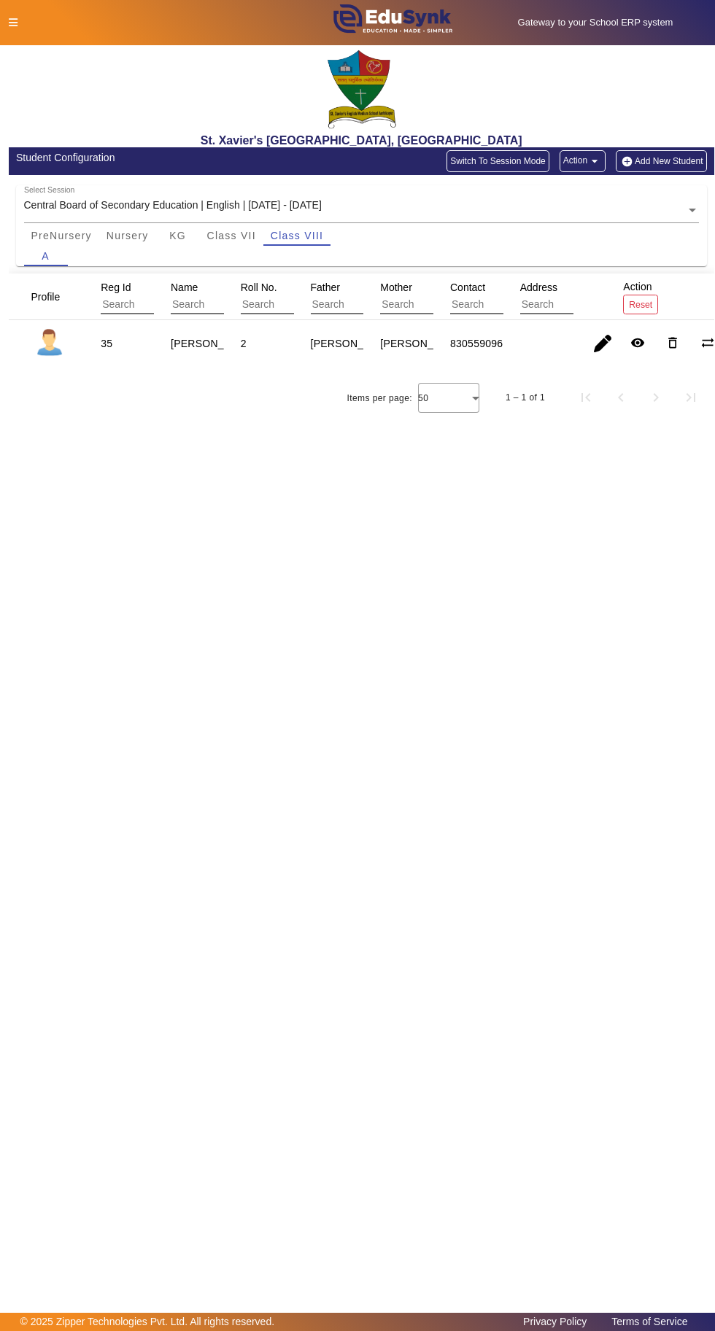
click at [590, 342] on span "button" at bounding box center [602, 343] width 35 height 35
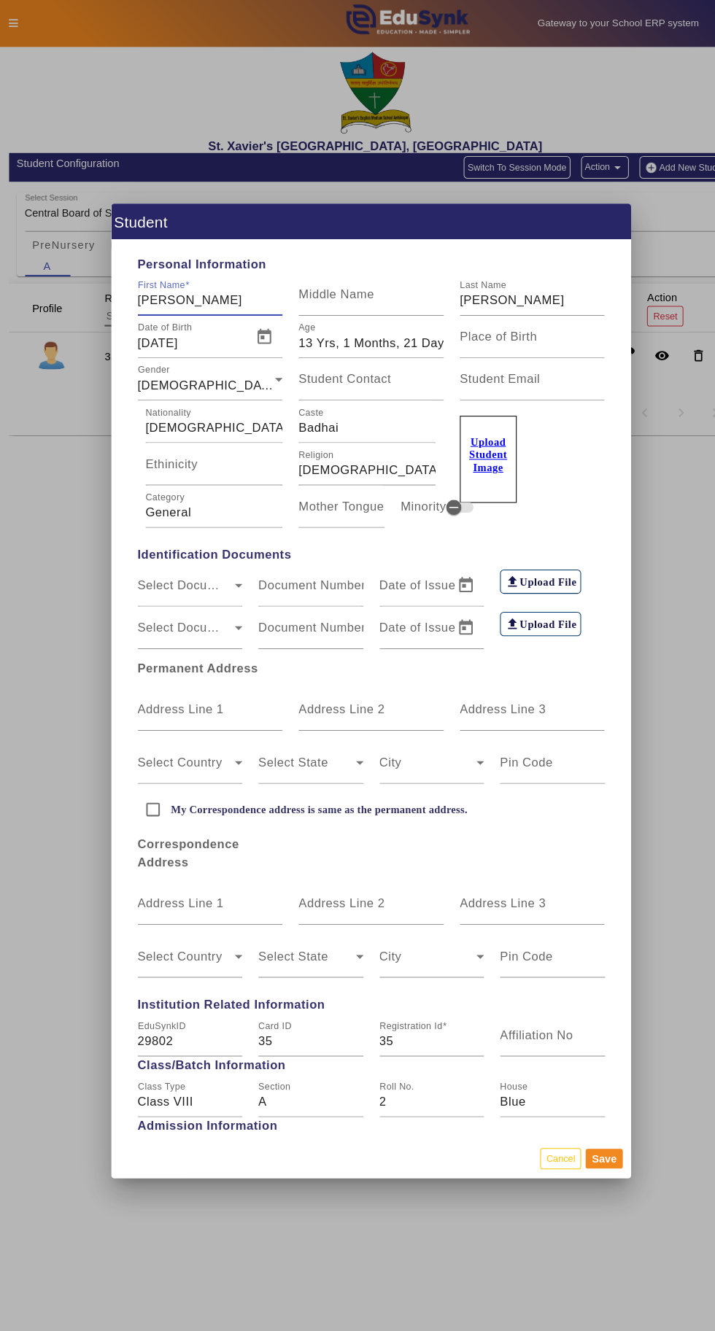
click at [640, 380] on div at bounding box center [357, 665] width 715 height 1331
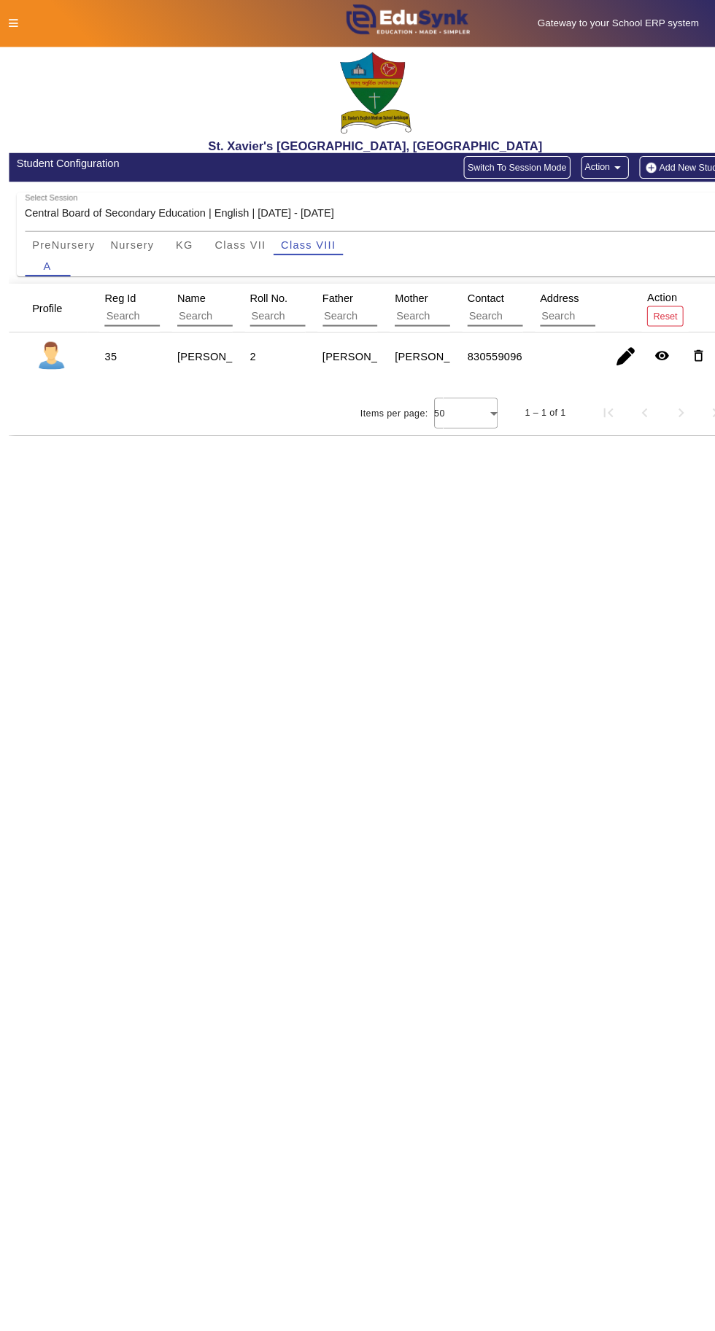
click at [31, 55] on div "St. Xavier's [GEOGRAPHIC_DATA], [GEOGRAPHIC_DATA]" at bounding box center [362, 96] width 706 height 102
click at [12, 22] on icon at bounding box center [13, 23] width 9 height 10
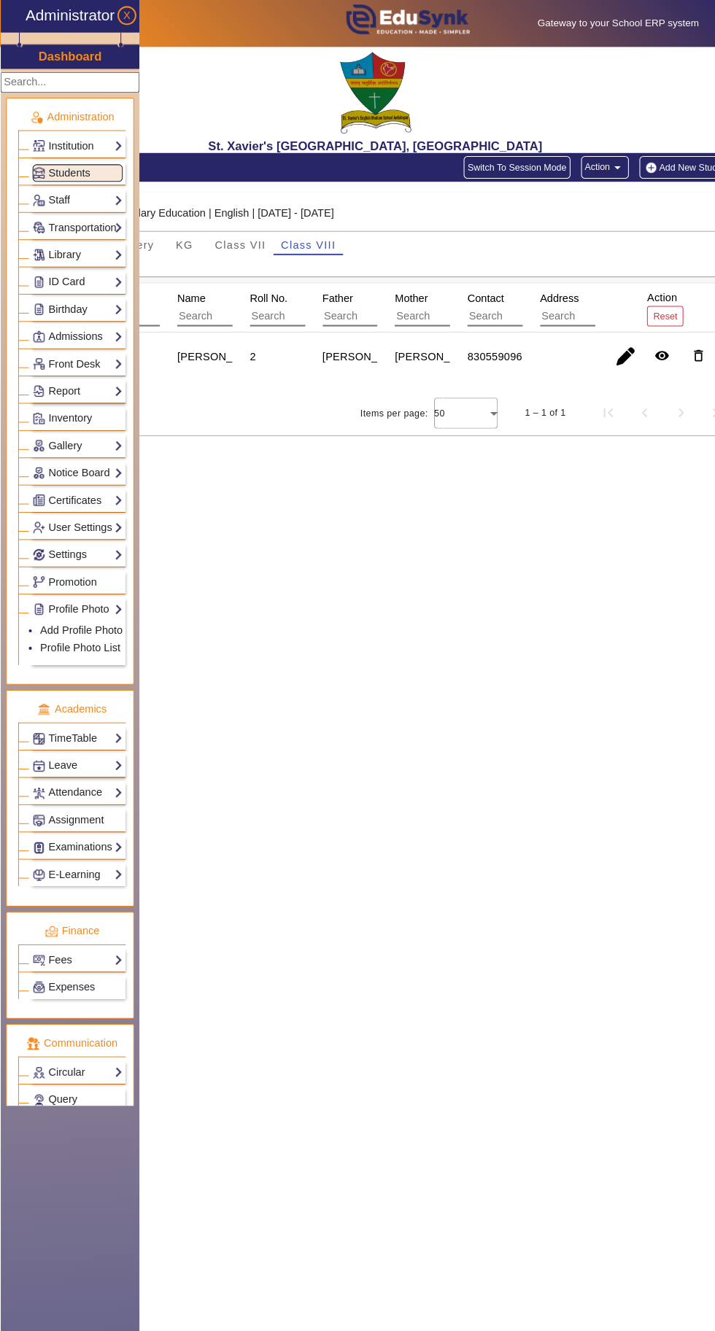
click at [131, 15] on button "X" at bounding box center [122, 15] width 18 height 18
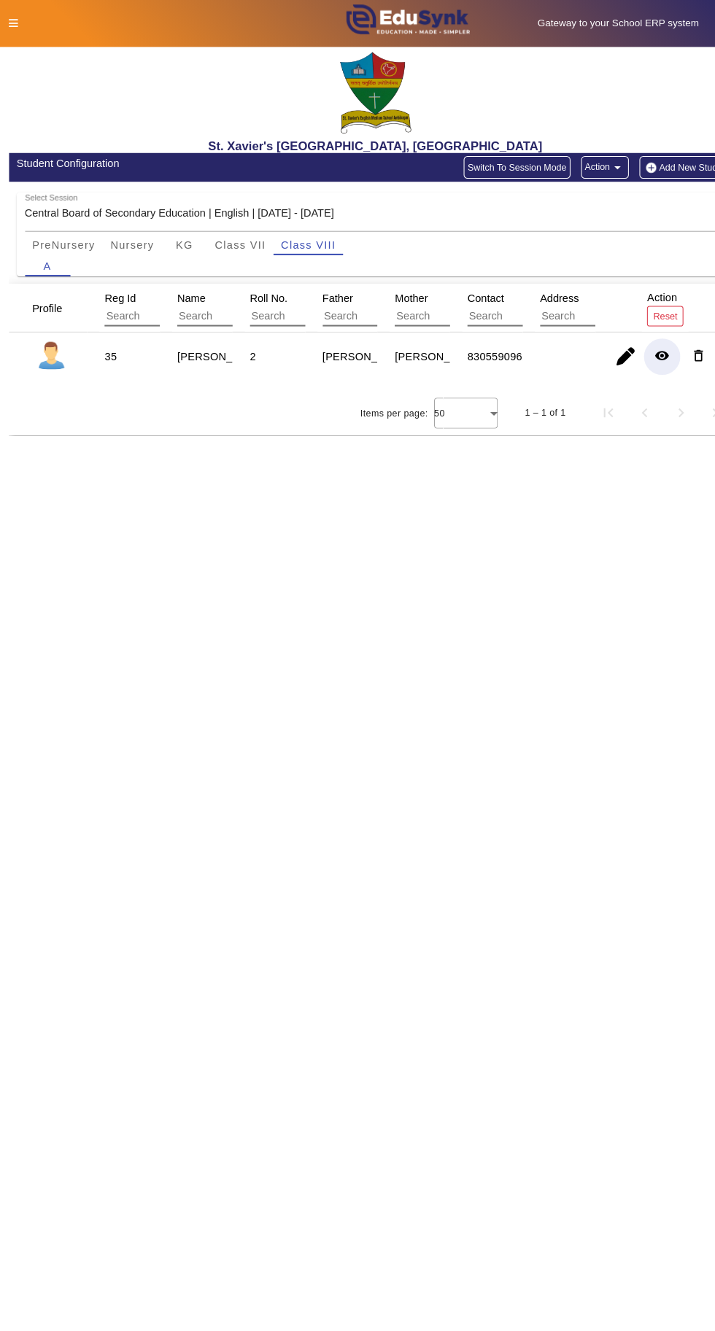
click at [637, 341] on mat-icon "remove_red_eye" at bounding box center [637, 343] width 15 height 15
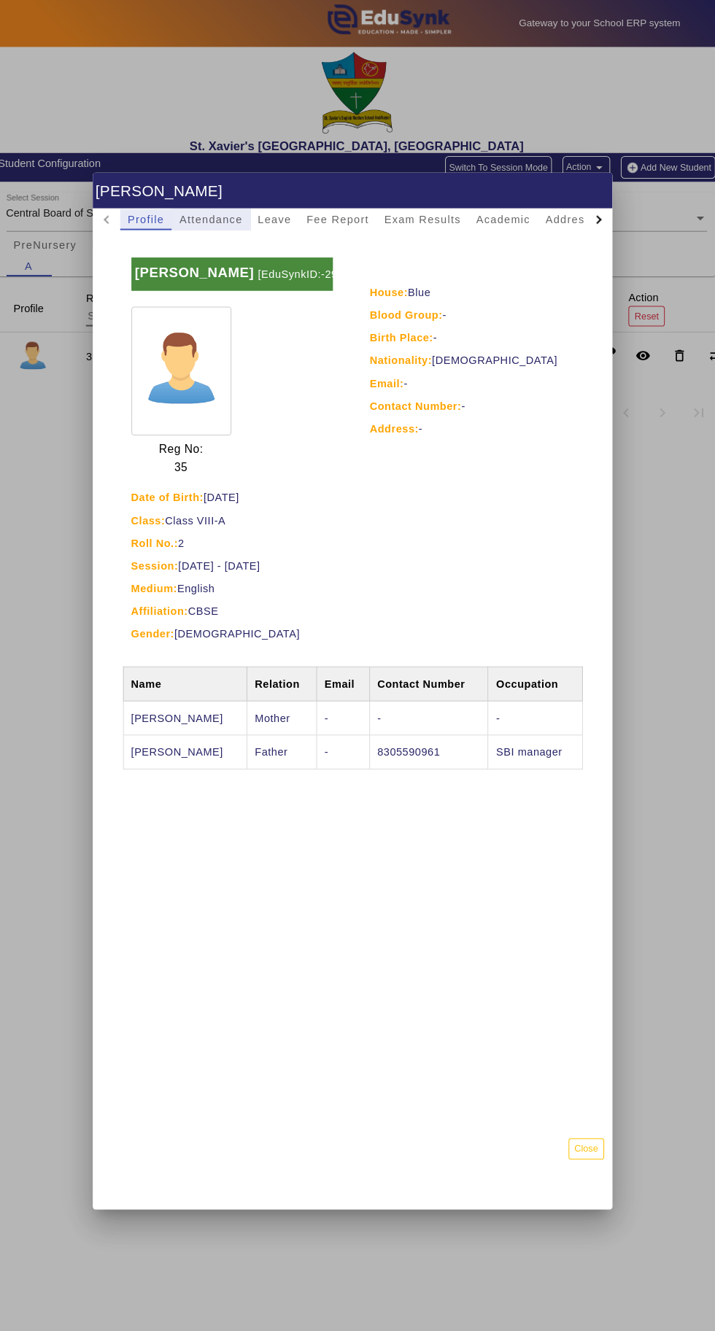
click at [225, 206] on span "Attendance" at bounding box center [220, 211] width 61 height 10
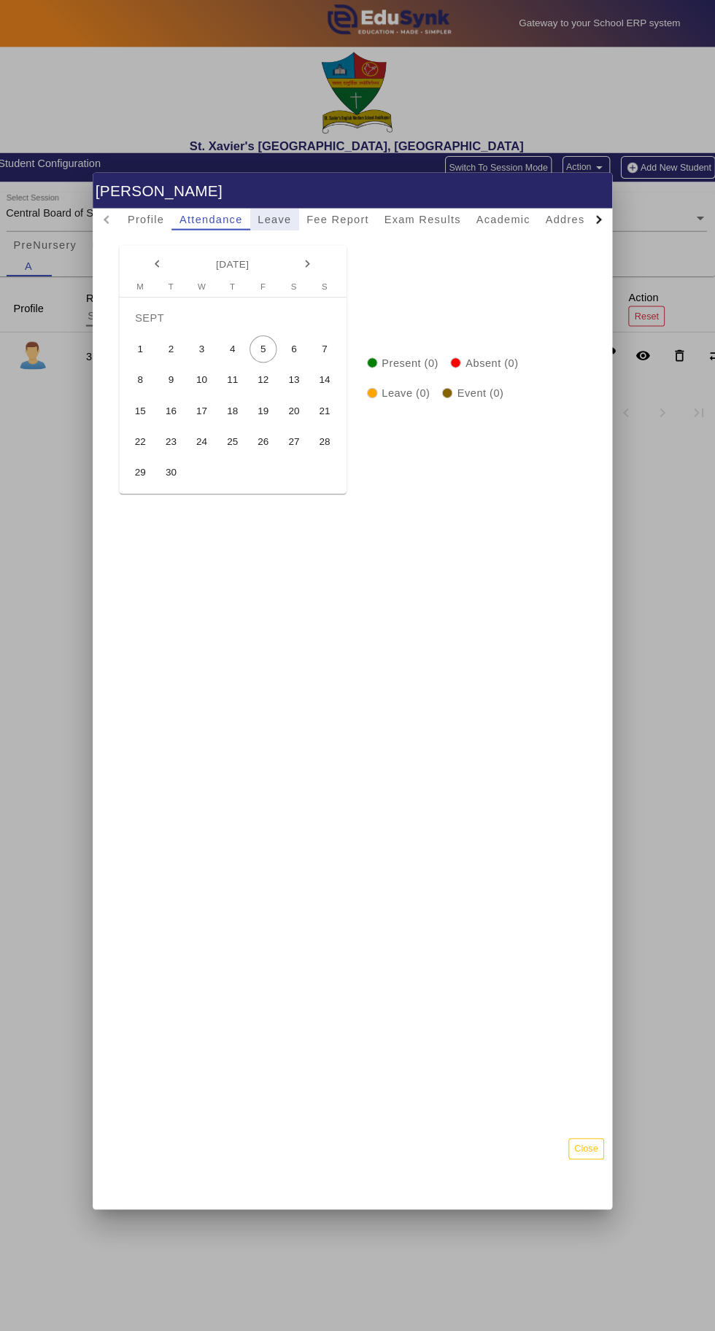
click at [292, 201] on span "Leave" at bounding box center [282, 211] width 32 height 20
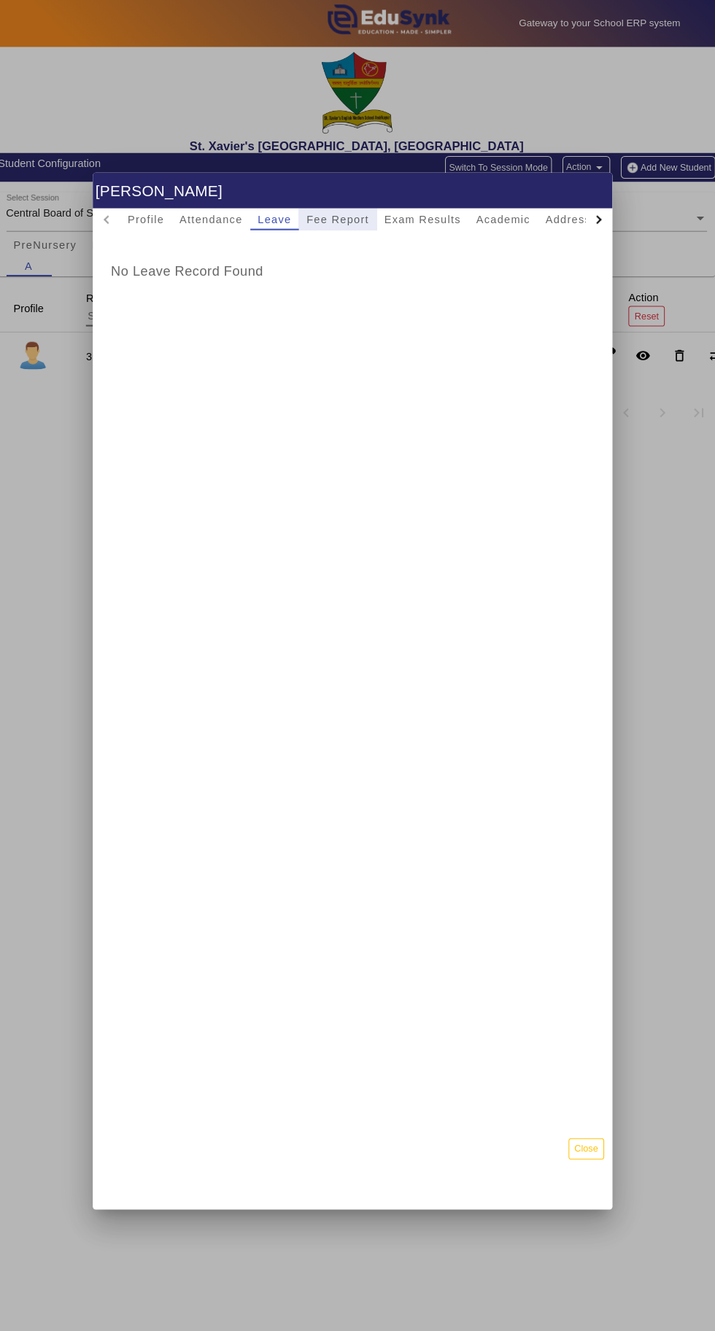
click at [345, 201] on span "Fee Report" at bounding box center [343, 211] width 61 height 20
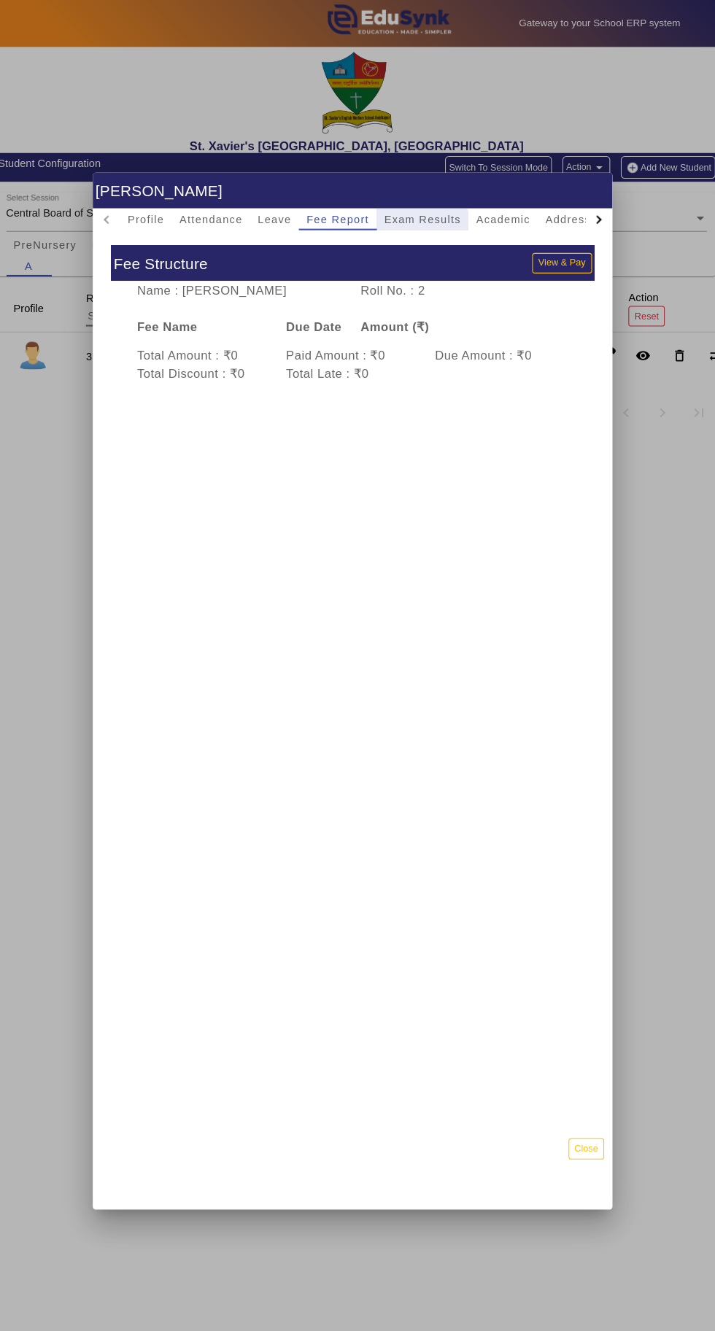
click at [423, 206] on span "Exam Results" at bounding box center [425, 211] width 74 height 10
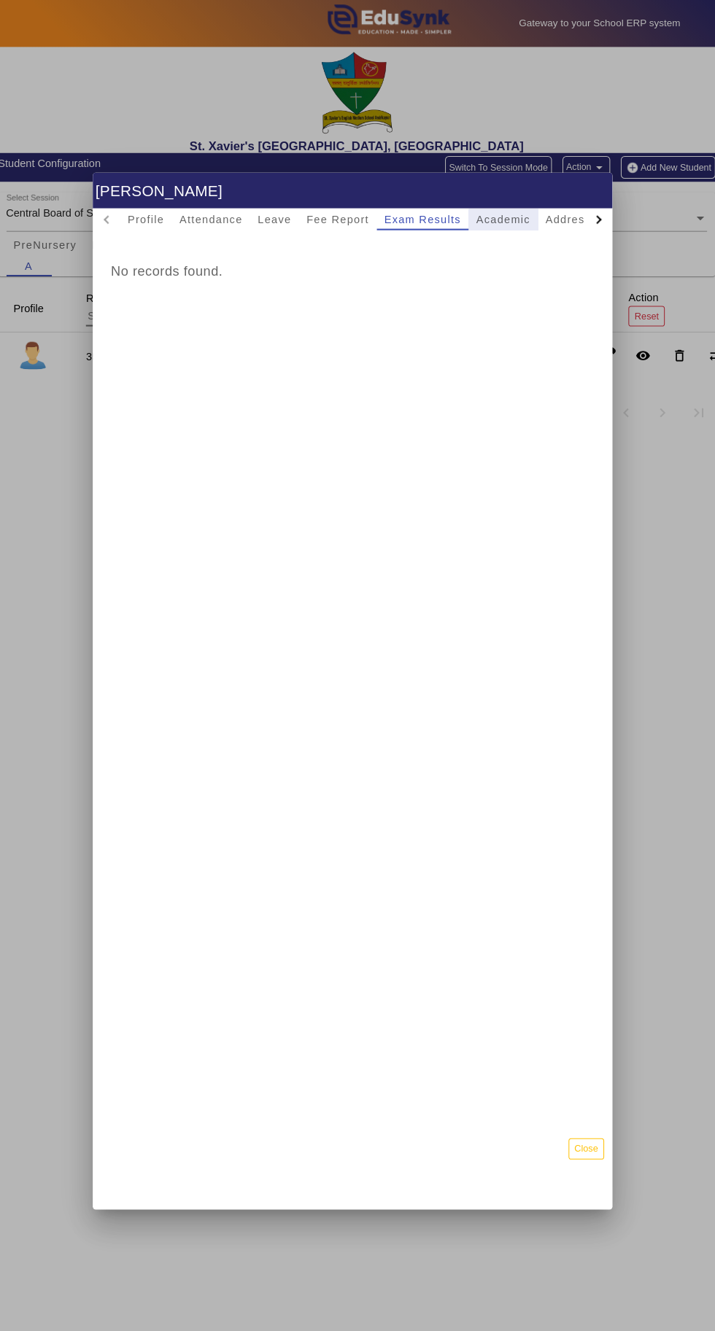
click at [512, 206] on span "Academic" at bounding box center [502, 211] width 52 height 10
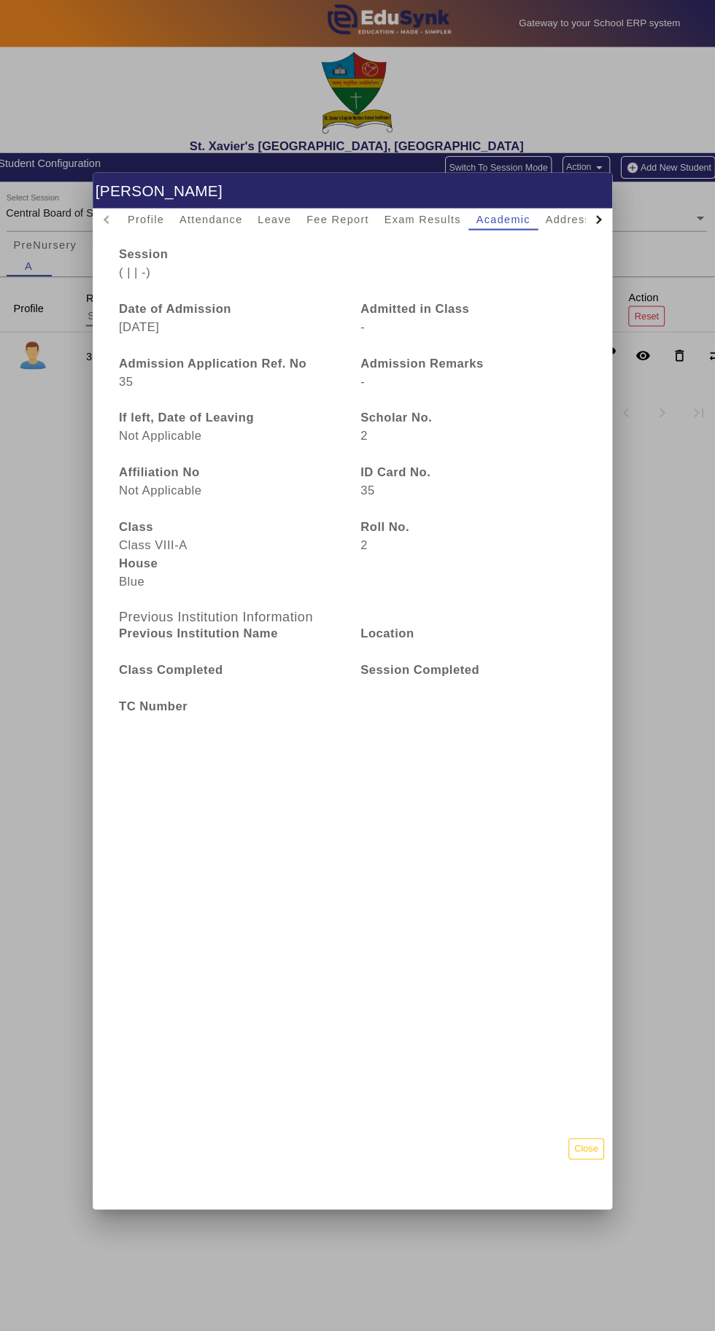
click at [581, 201] on div at bounding box center [594, 211] width 26 height 20
click at [595, 201] on div at bounding box center [594, 211] width 26 height 20
click at [571, 206] on span "TimeTable" at bounding box center [543, 211] width 55 height 10
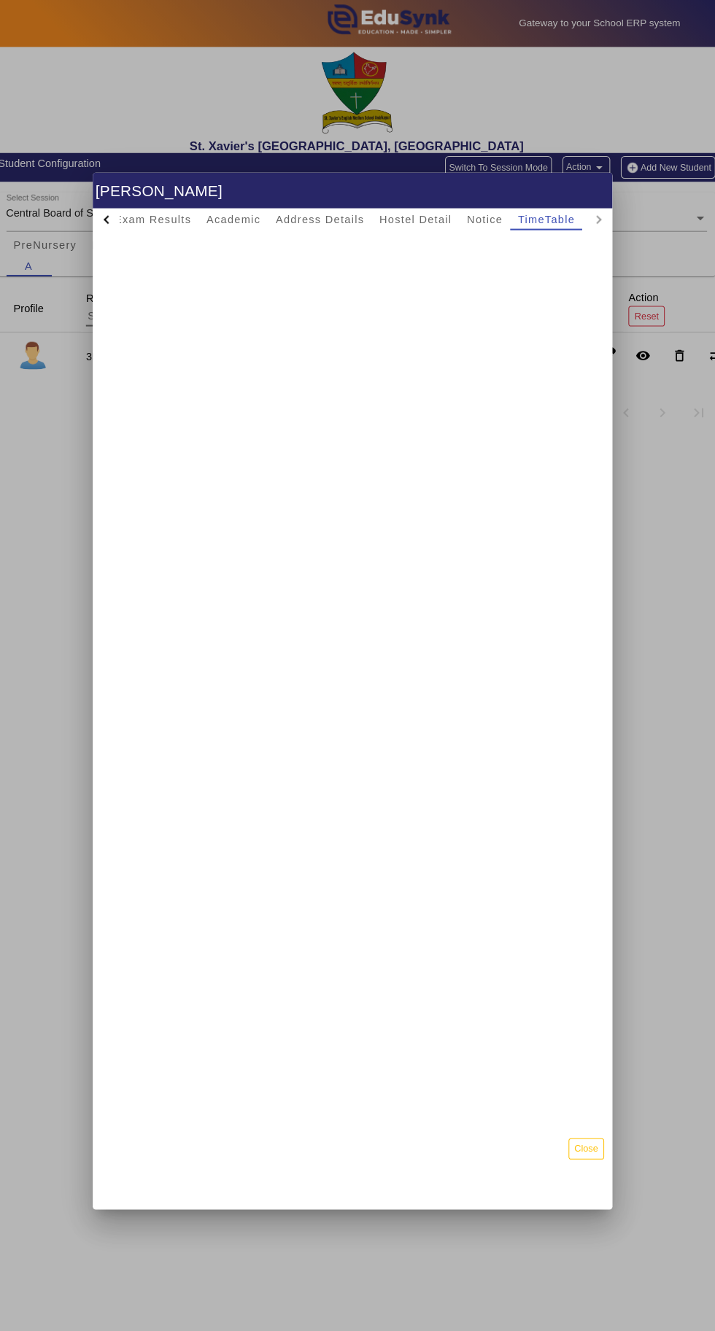
click at [595, 201] on mat-tab-header "Profile Attendance Leave Fee Report Exam Results Academic Address Details Hoste…" at bounding box center [357, 211] width 500 height 20
click at [117, 222] on div at bounding box center [357, 654] width 500 height 865
click at [121, 207] on div at bounding box center [121, 211] width 8 height 8
click at [124, 207] on div at bounding box center [121, 211] width 8 height 8
click at [158, 201] on span "Profile" at bounding box center [158, 211] width 35 height 20
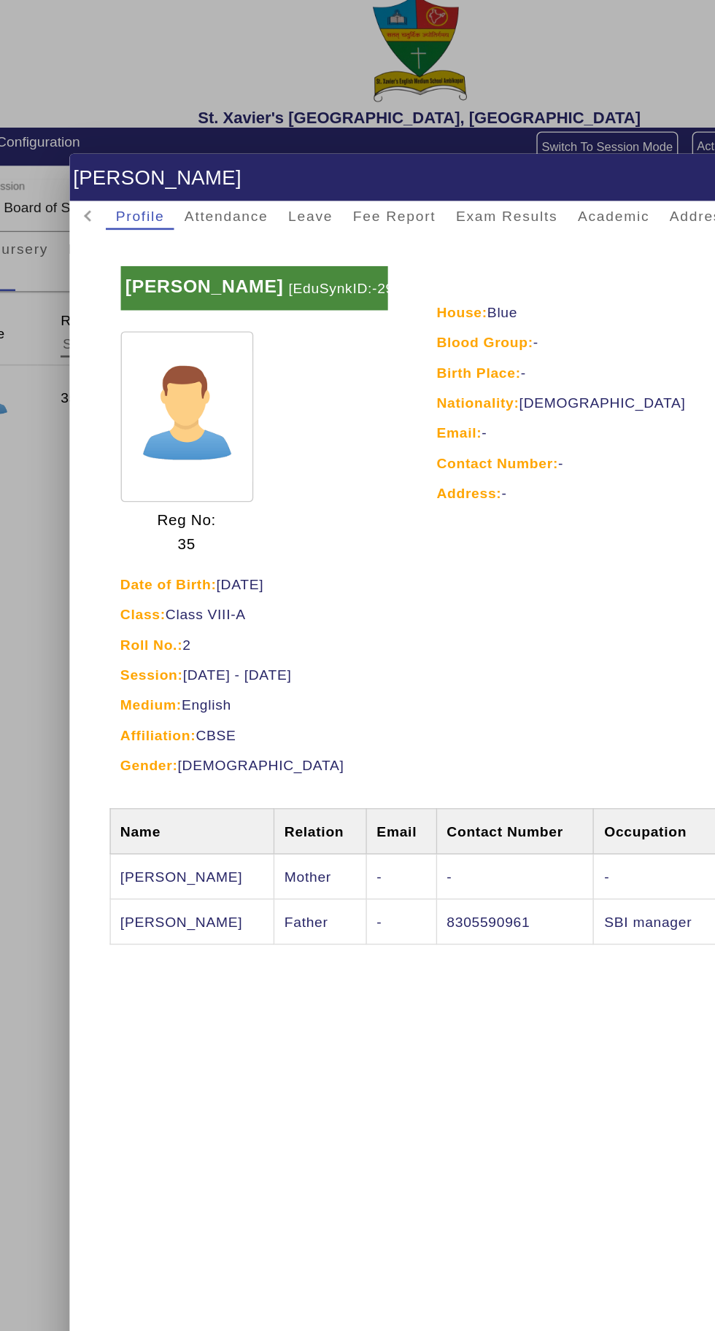
click at [180, 255] on b "[PERSON_NAME]" at bounding box center [205, 262] width 115 height 15
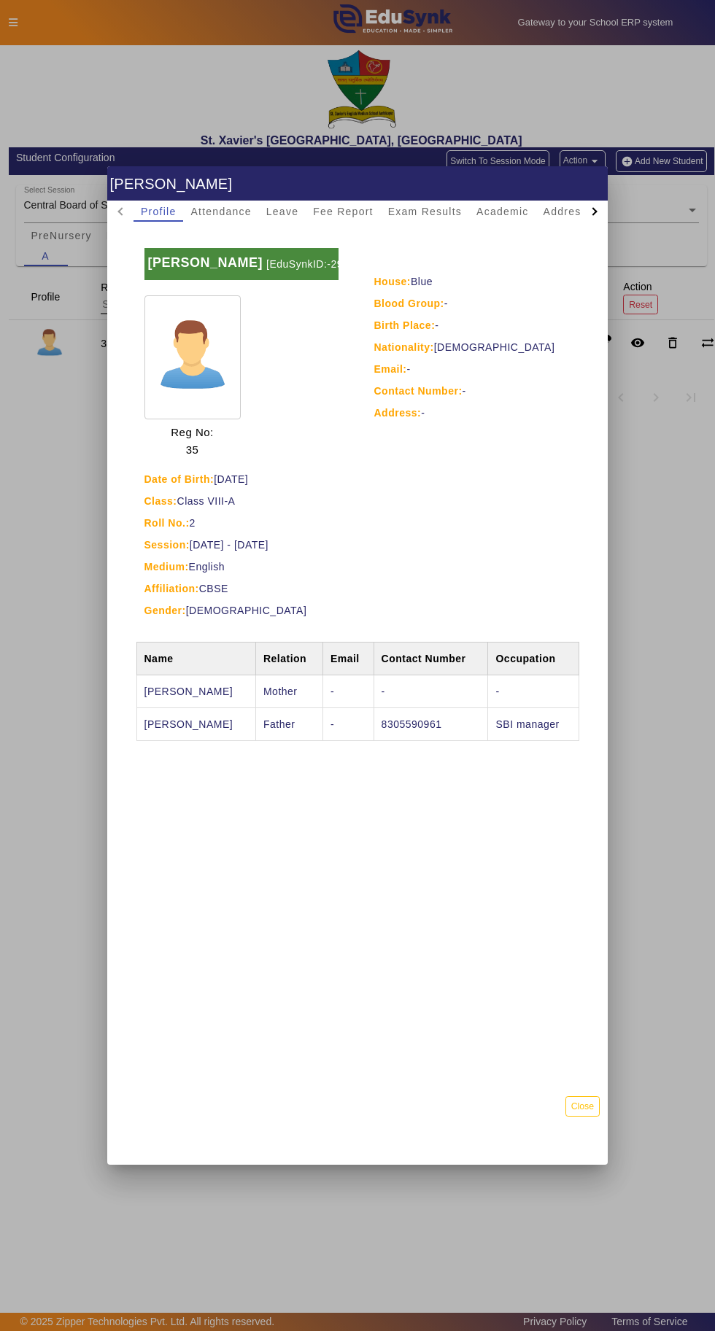
click at [661, 523] on div at bounding box center [357, 665] width 715 height 1331
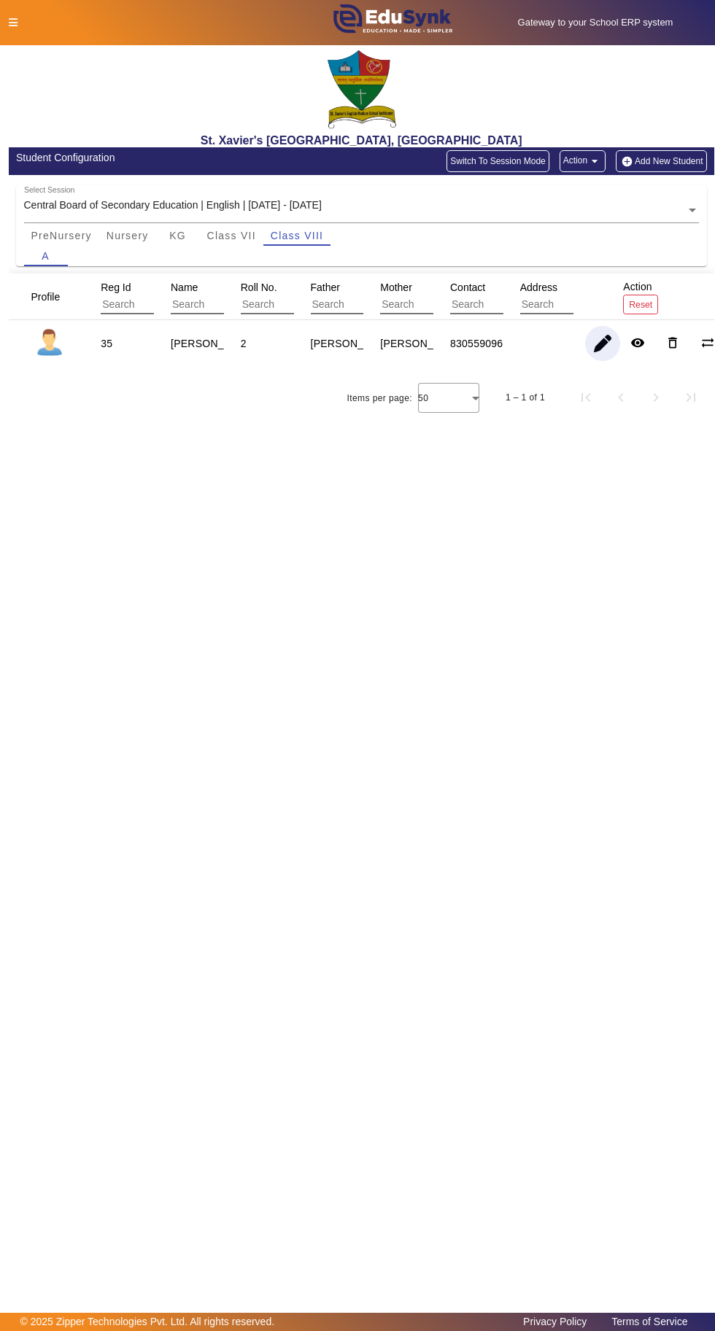
click at [602, 350] on span "button" at bounding box center [602, 343] width 35 height 35
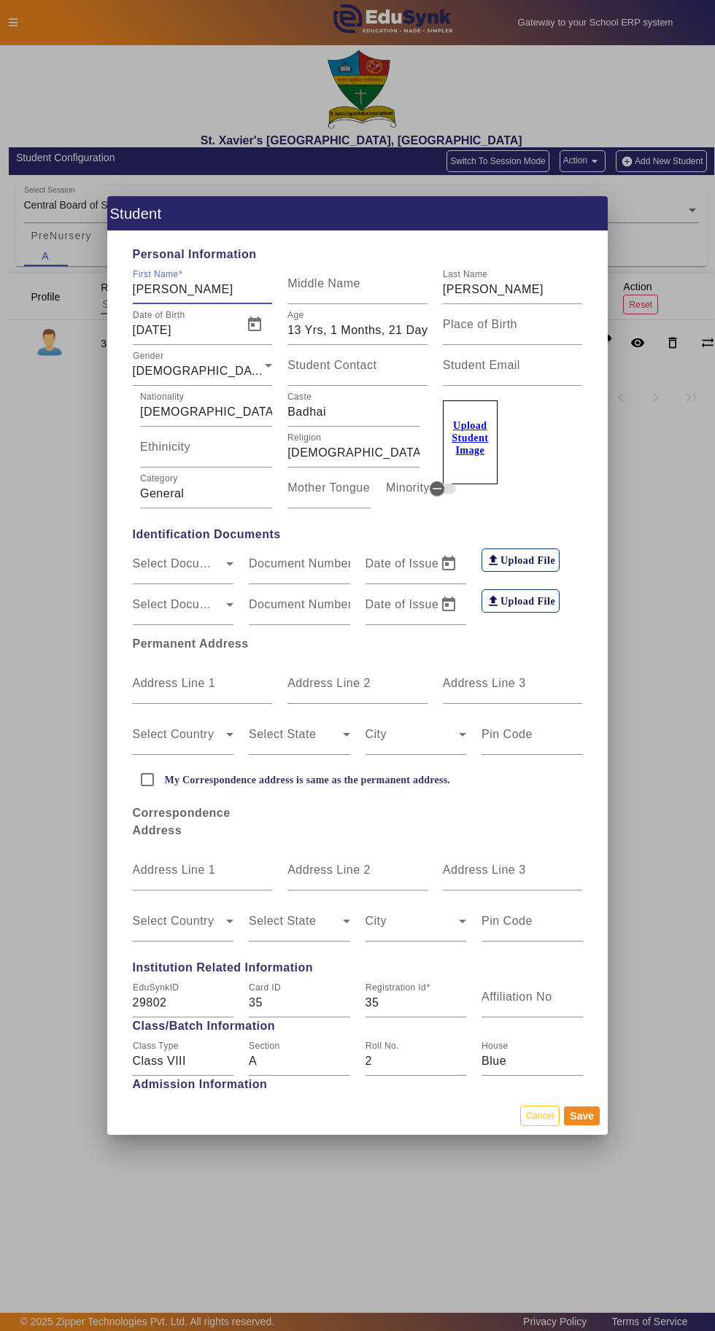
click at [45, 175] on div at bounding box center [357, 665] width 715 height 1331
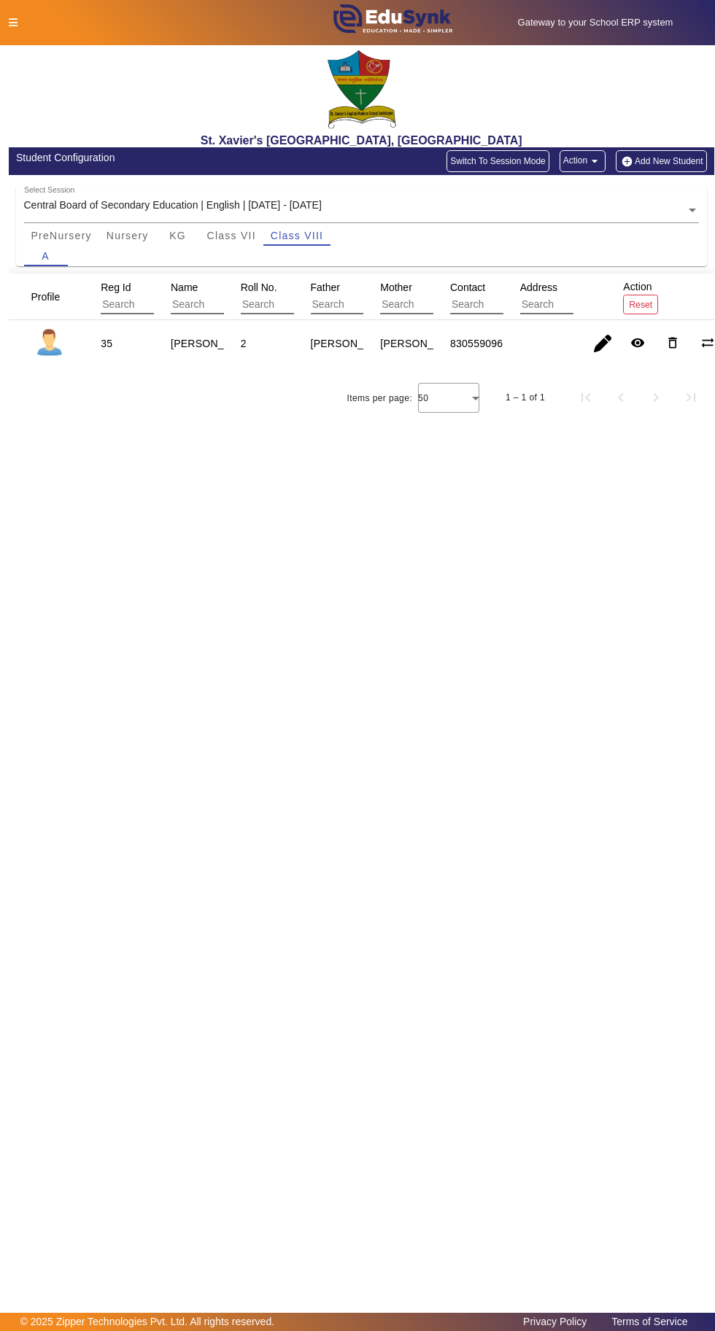
click at [38, 18] on div at bounding box center [150, 22] width 298 height 15
click at [12, 22] on icon at bounding box center [13, 23] width 9 height 10
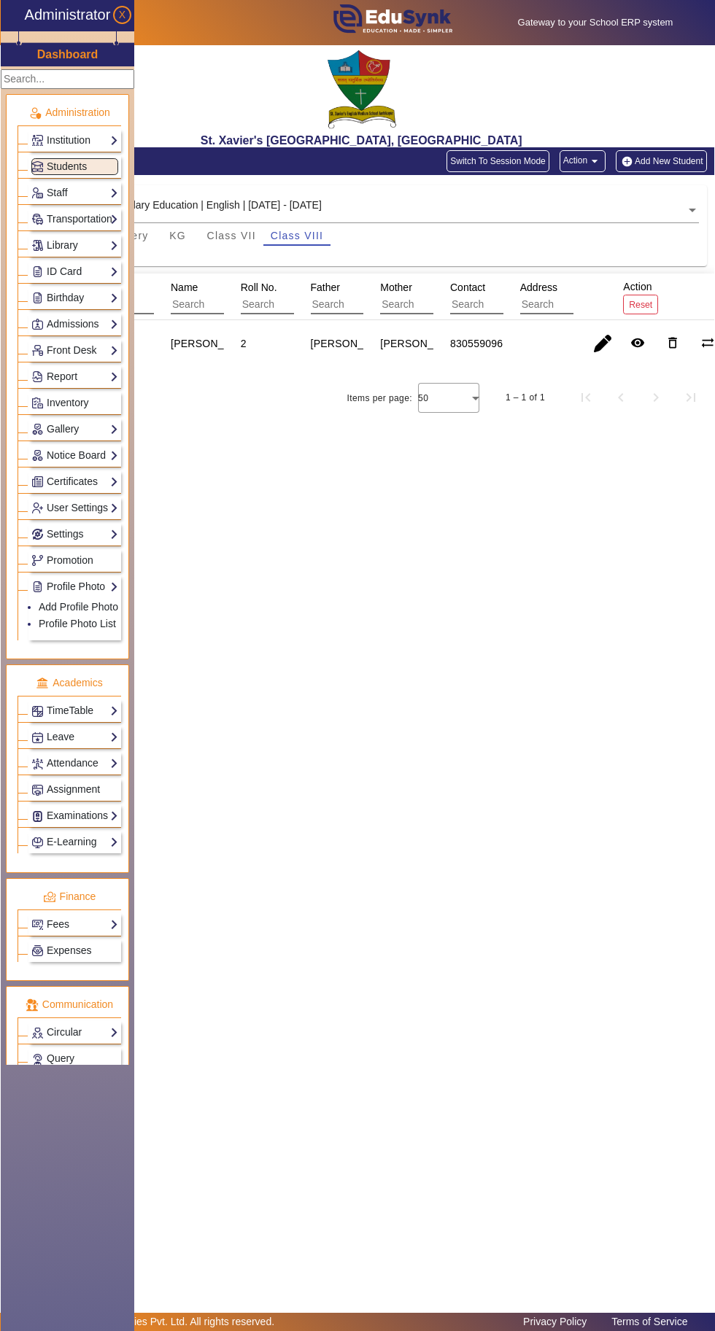
click at [69, 136] on link "Institution" at bounding box center [74, 140] width 87 height 17
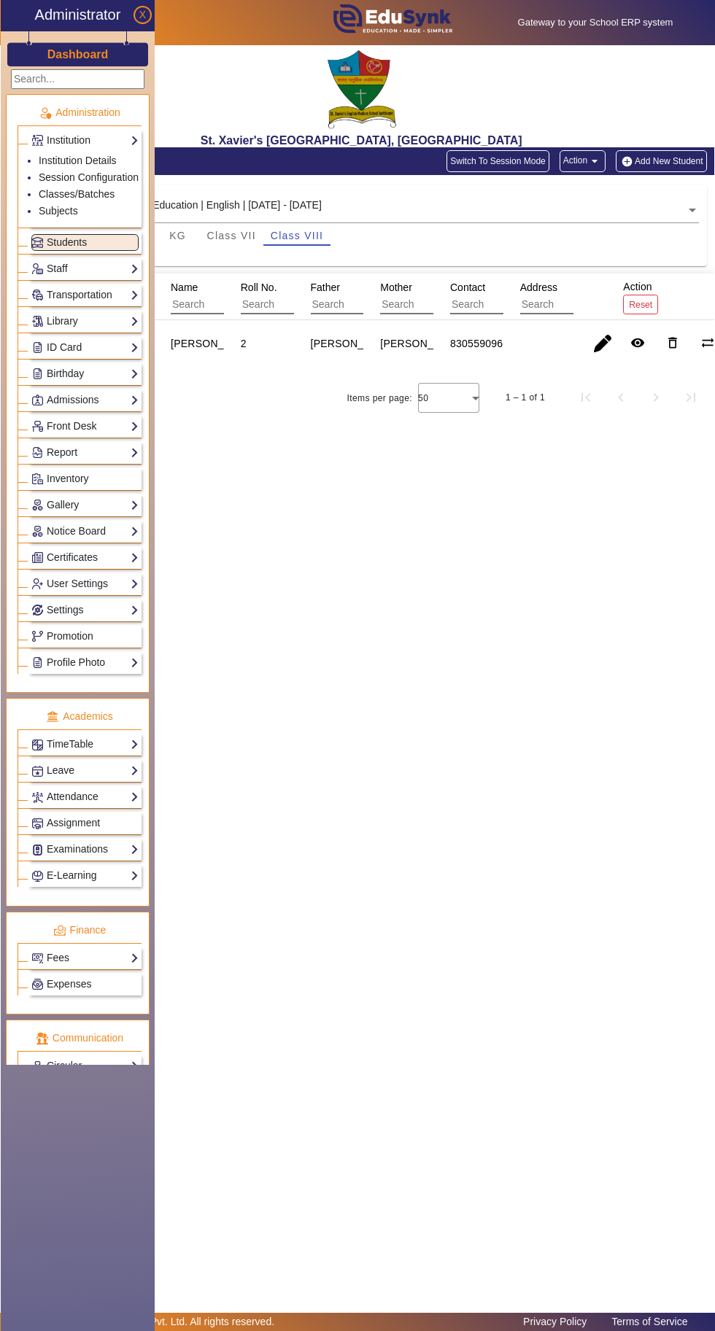
click at [57, 260] on link "Staff" at bounding box center [84, 268] width 107 height 17
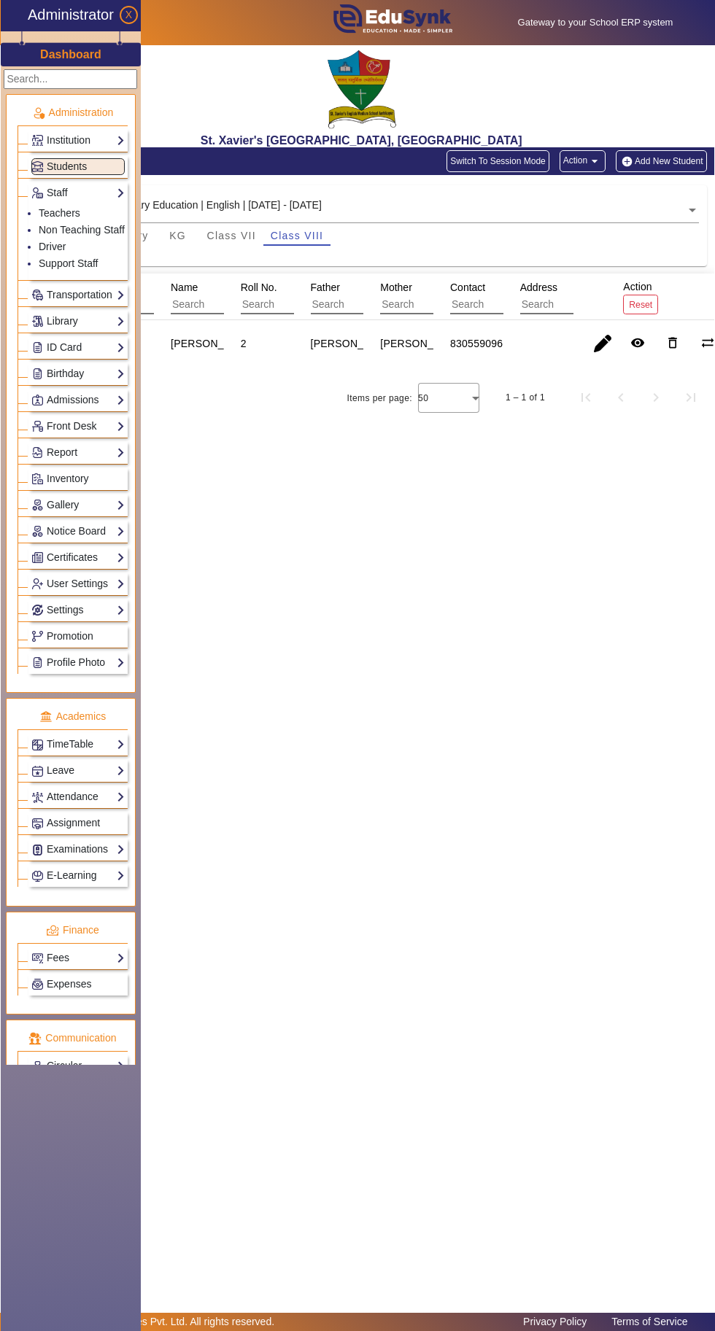
click at [61, 576] on link "User Settings" at bounding box center [77, 584] width 93 height 17
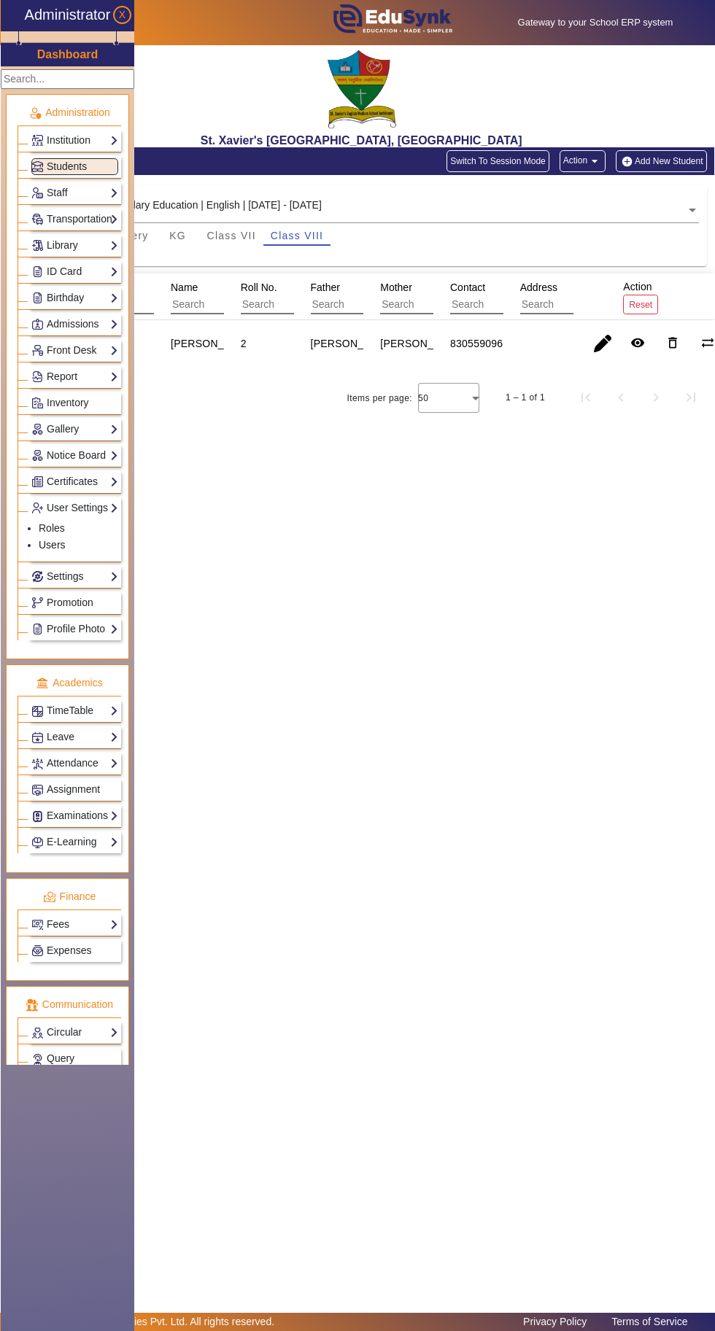
click at [55, 539] on link "Users" at bounding box center [52, 545] width 27 height 12
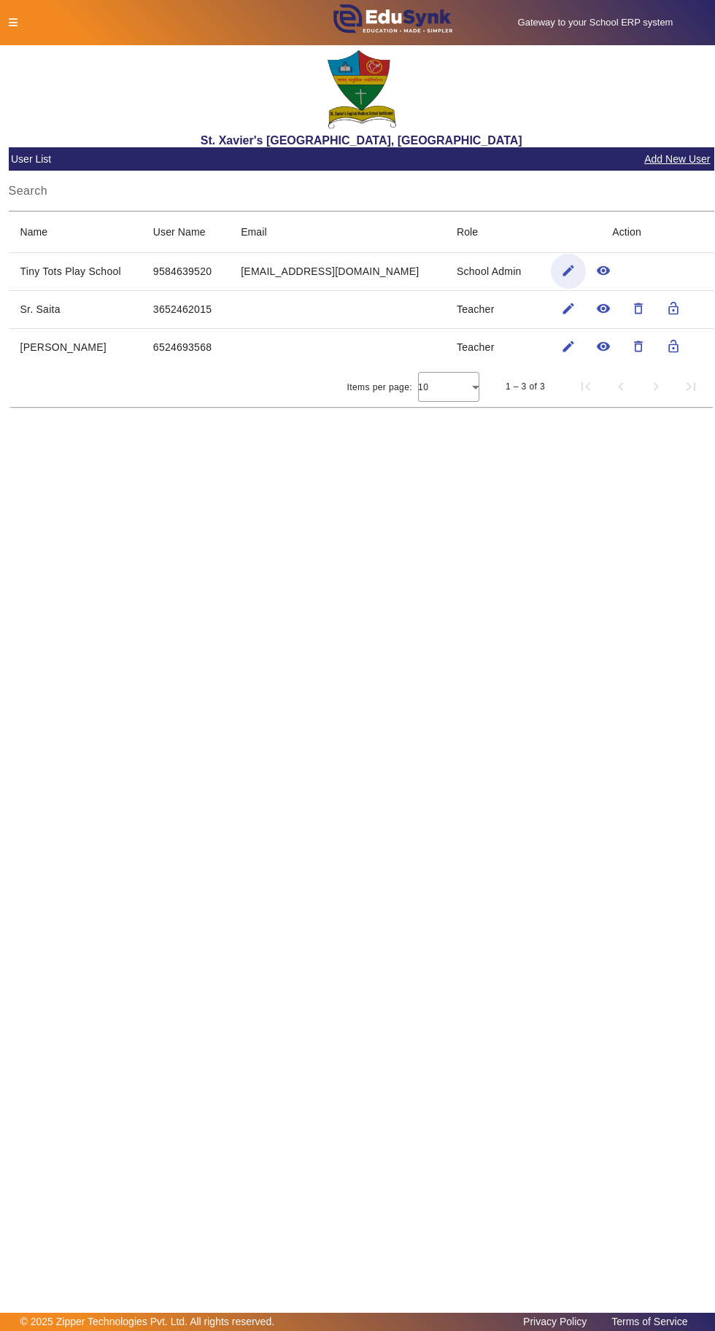
click at [570, 274] on mat-icon "edit" at bounding box center [568, 270] width 15 height 15
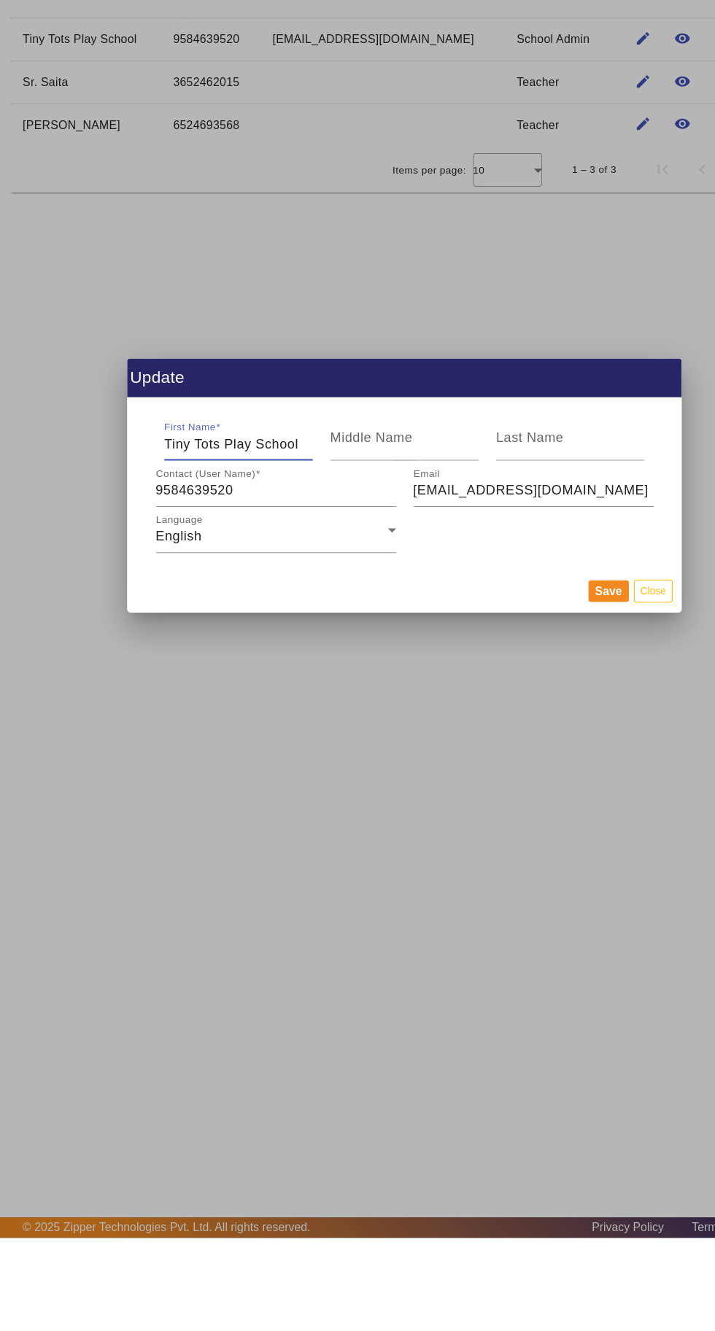
click at [530, 759] on button "Save" at bounding box center [538, 759] width 36 height 19
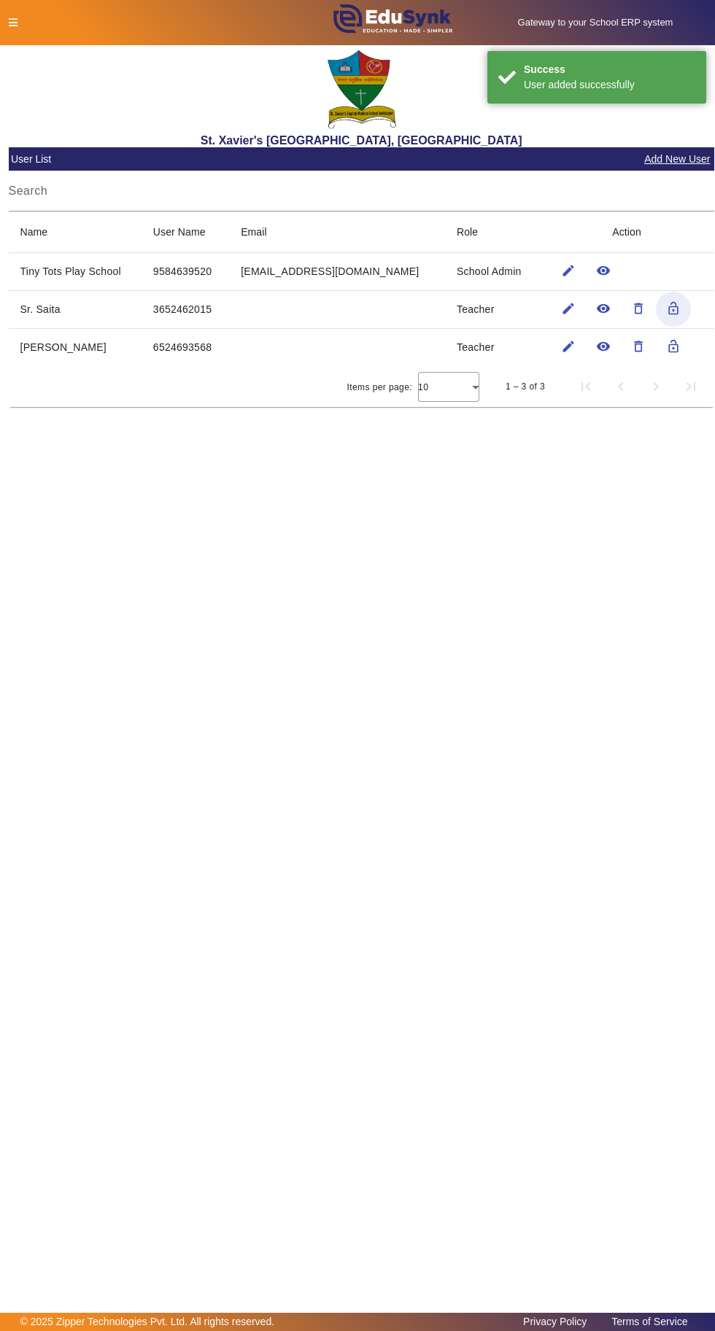
click at [670, 307] on mat-icon "lock_open" at bounding box center [673, 308] width 15 height 15
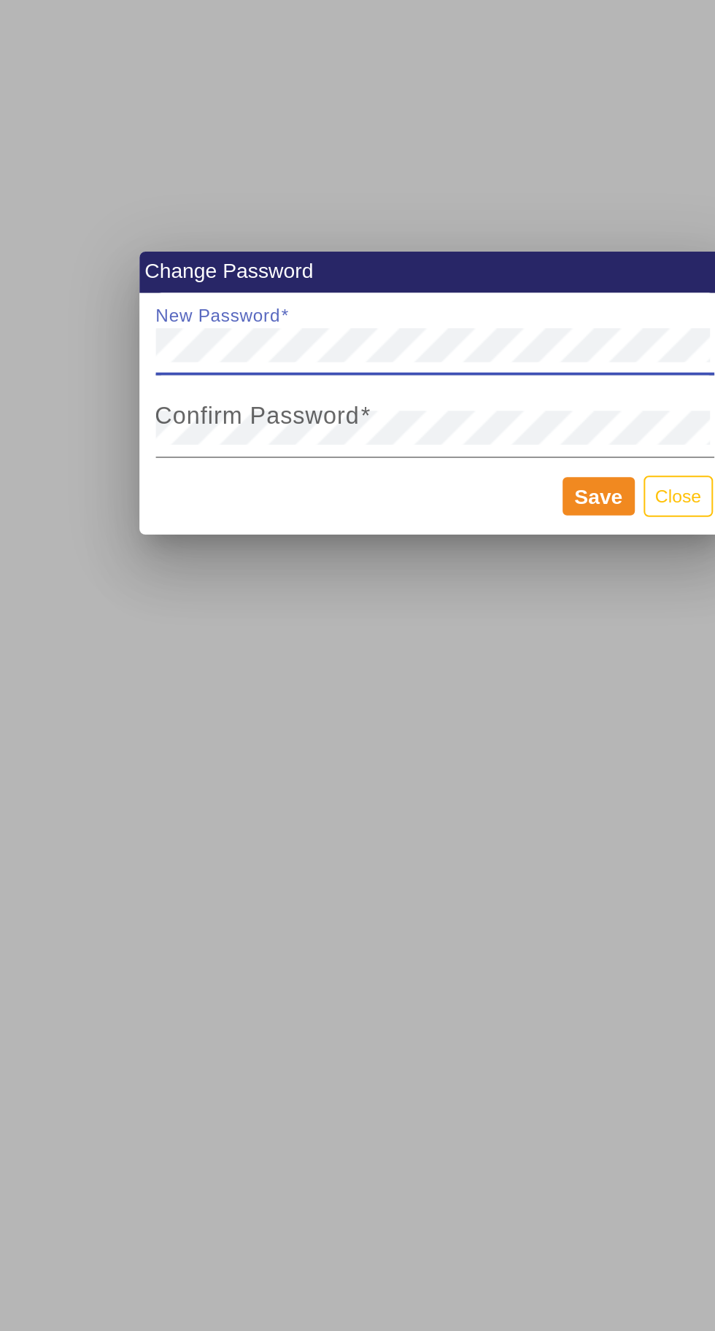
click at [473, 719] on button "Close" at bounding box center [478, 717] width 34 height 20
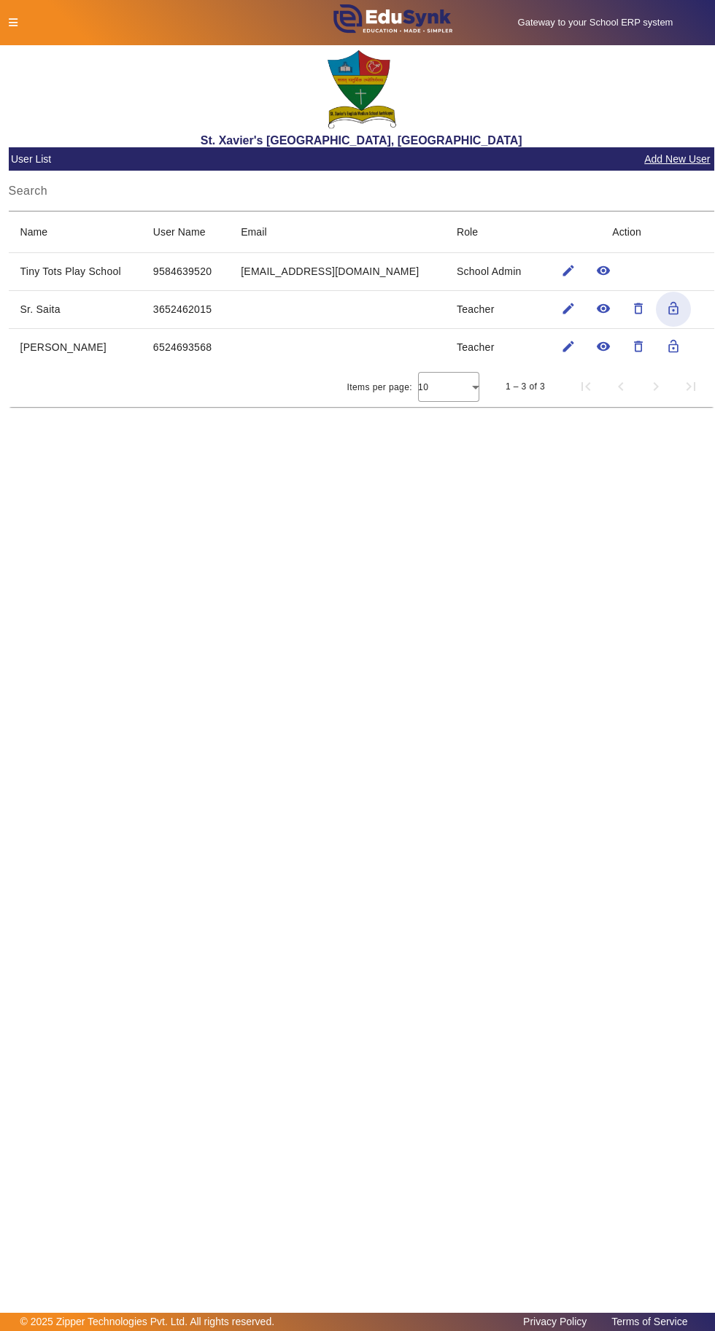
click at [172, 307] on td "3652462015" at bounding box center [186, 309] width 88 height 38
